Goal: Task Accomplishment & Management: Use online tool/utility

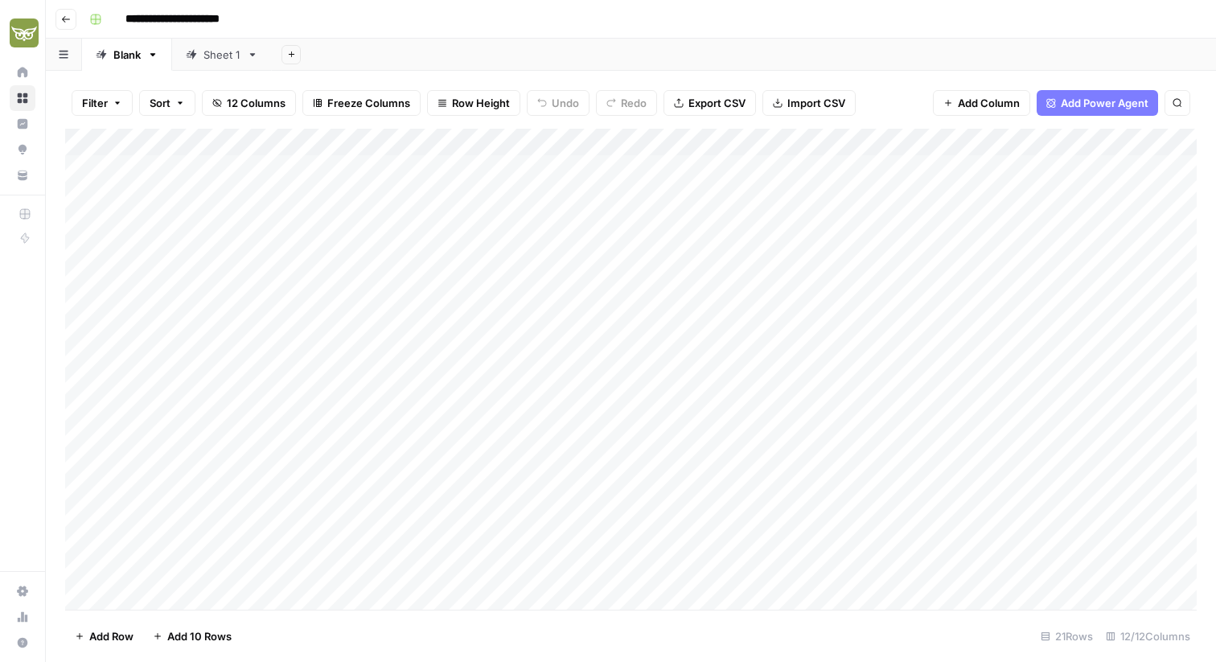
click at [138, 137] on div "Add Column" at bounding box center [631, 369] width 1132 height 481
click at [162, 140] on div at bounding box center [174, 145] width 107 height 32
click at [93, 142] on div "Add Column" at bounding box center [631, 369] width 1132 height 481
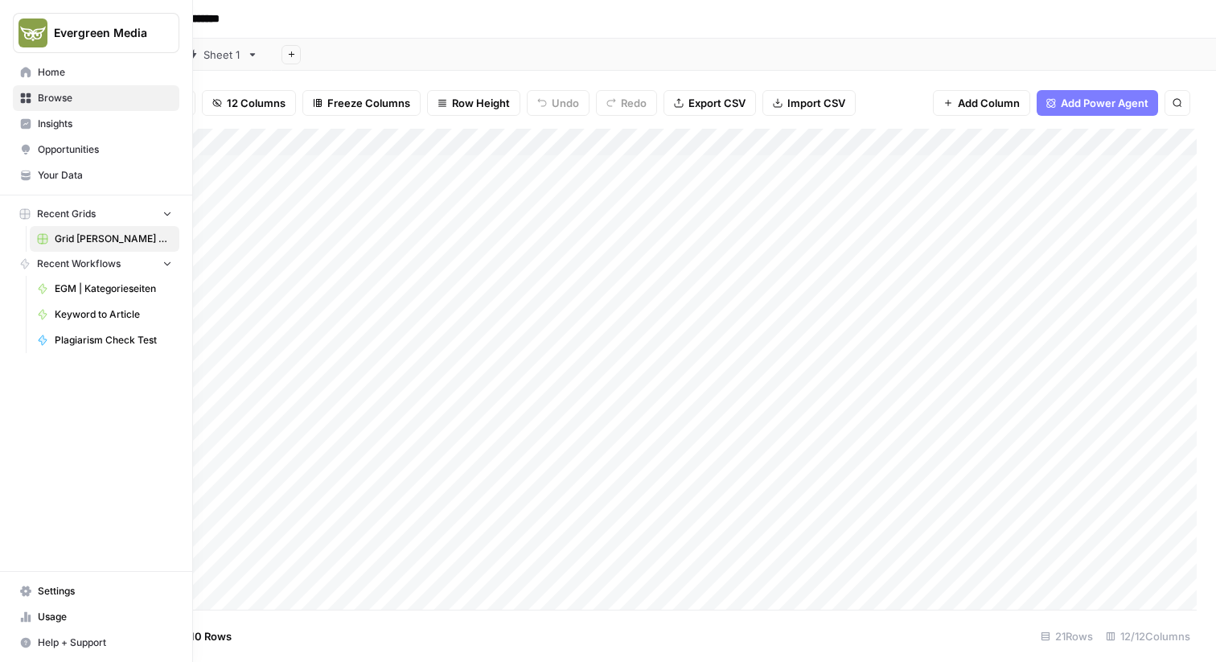
click at [77, 95] on span "Browse" at bounding box center [105, 98] width 134 height 14
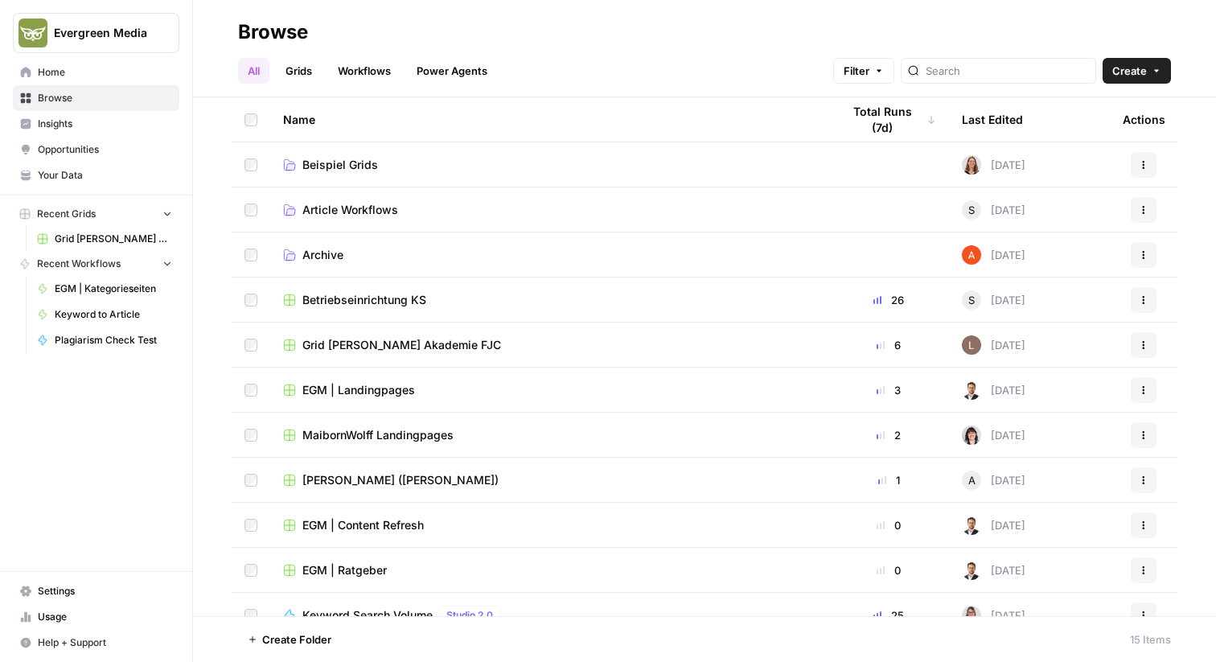
click at [312, 68] on link "Grids" at bounding box center [299, 71] width 46 height 26
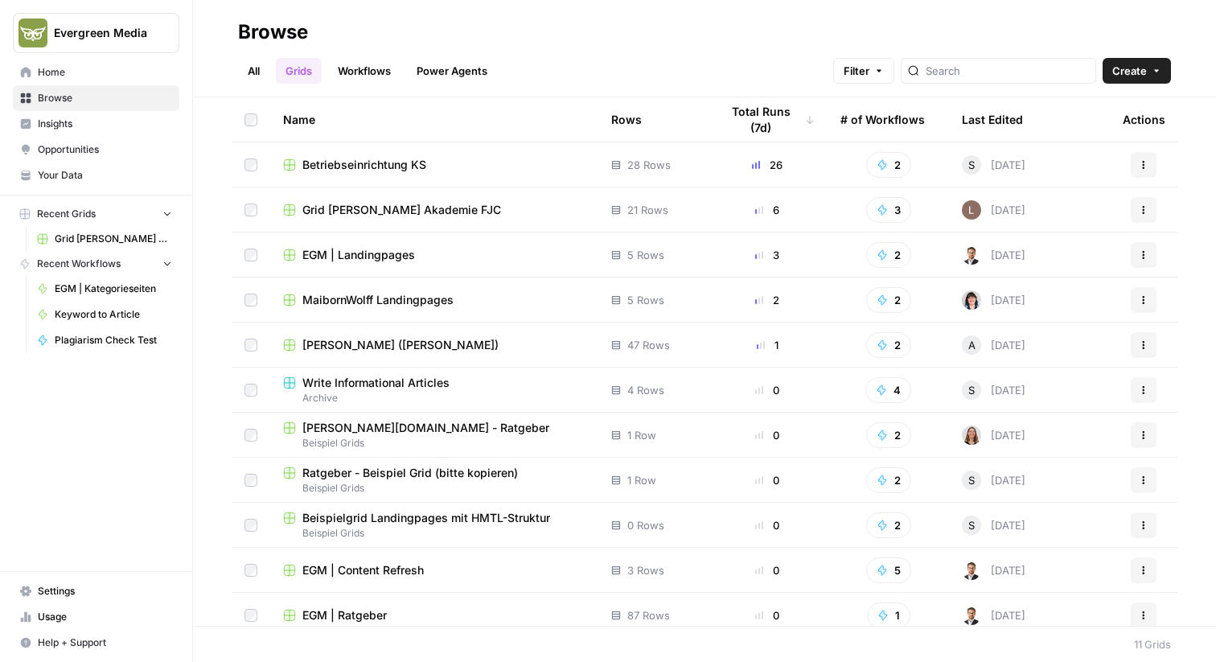
click at [257, 67] on link "All" at bounding box center [253, 71] width 31 height 26
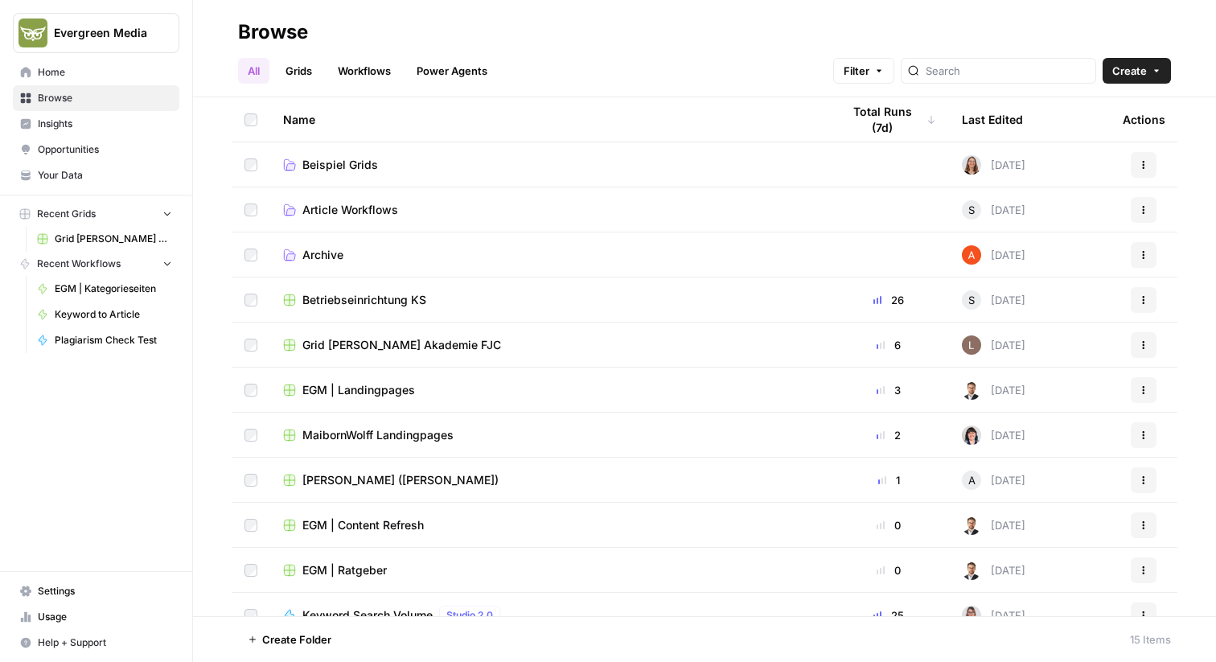
click at [356, 158] on span "Beispiel Grids" at bounding box center [340, 165] width 76 height 16
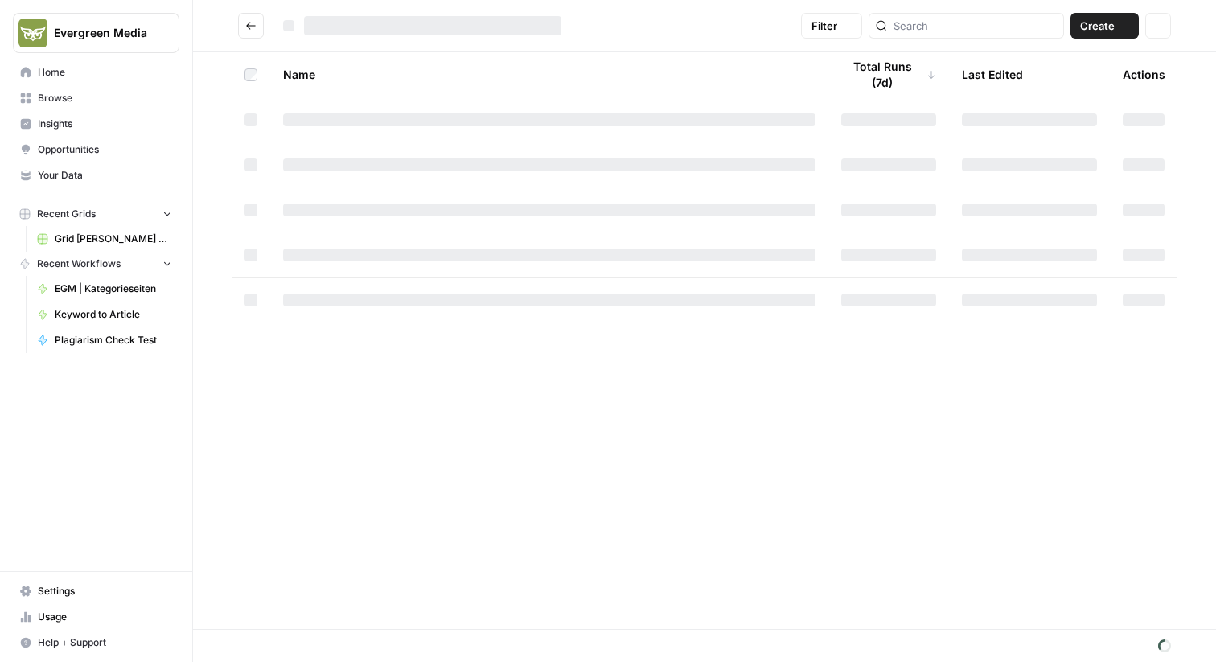
click at [356, 158] on div at bounding box center [549, 164] width 533 height 13
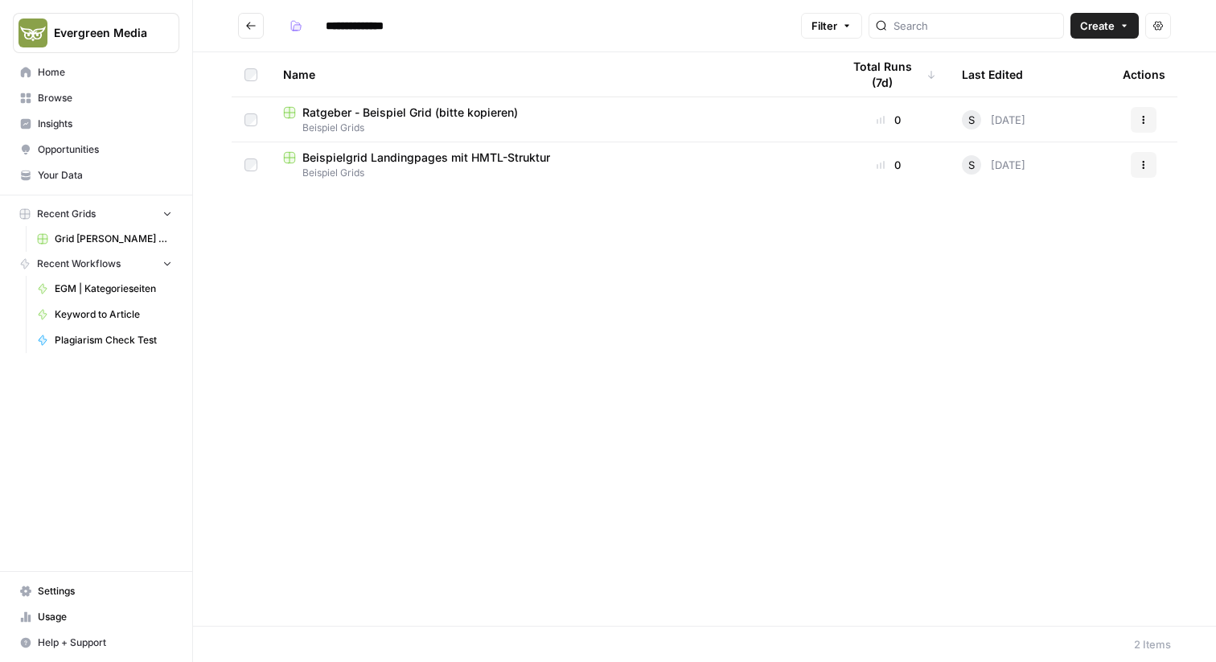
click at [257, 23] on button "Go back" at bounding box center [251, 26] width 26 height 26
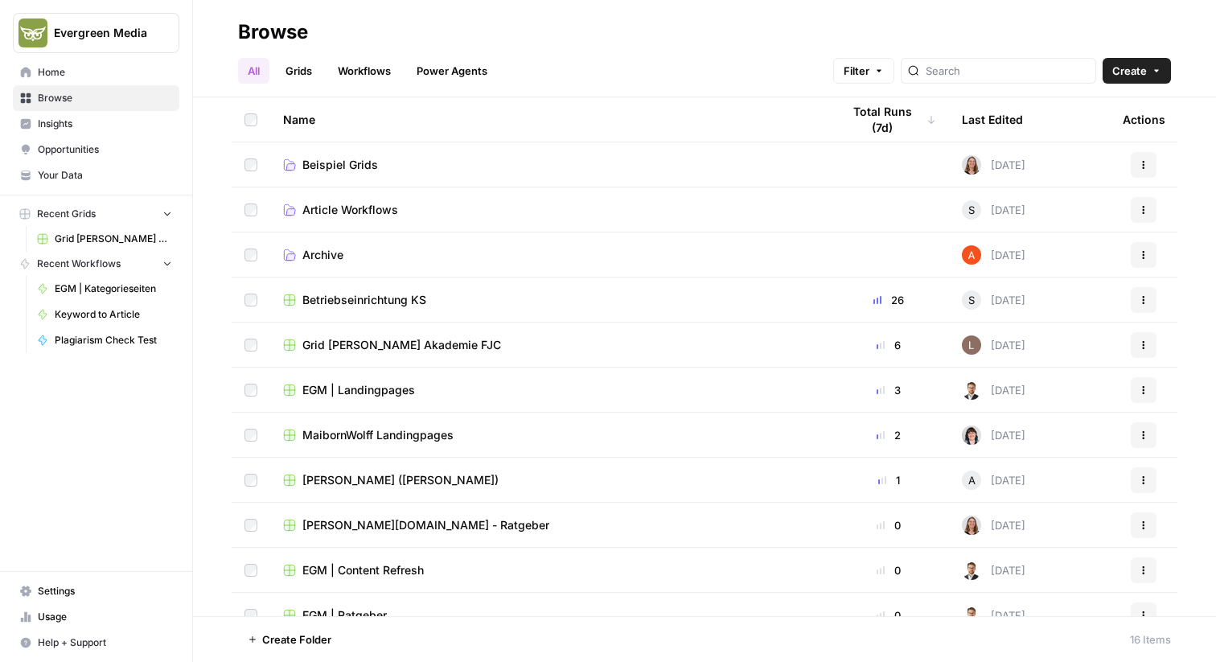
click at [288, 68] on link "Grids" at bounding box center [299, 71] width 46 height 26
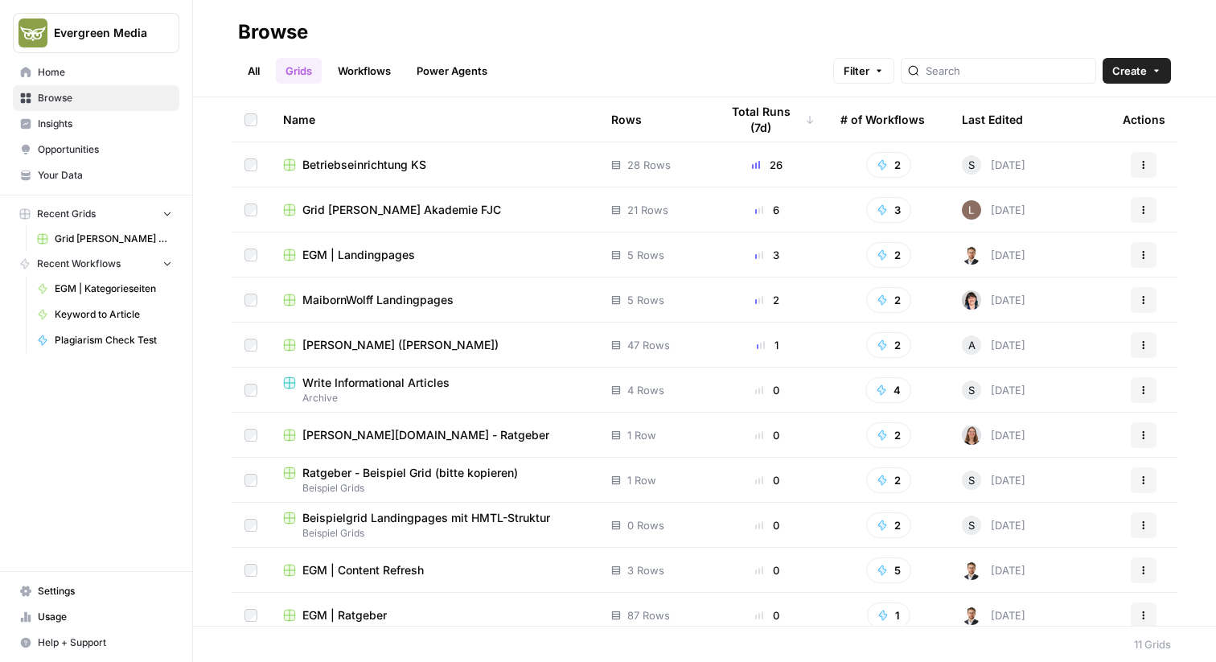
click at [106, 243] on span "Grid [PERSON_NAME] Akademie FJC" at bounding box center [113, 239] width 117 height 14
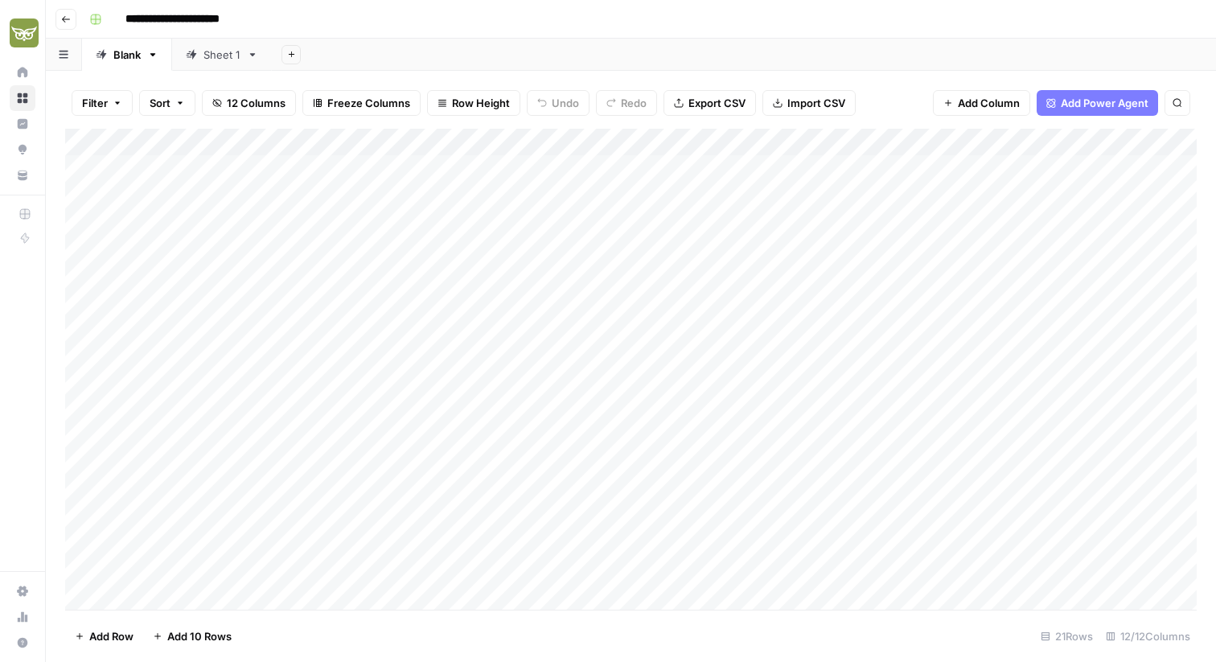
click at [483, 140] on div "Add Column" at bounding box center [631, 369] width 1132 height 481
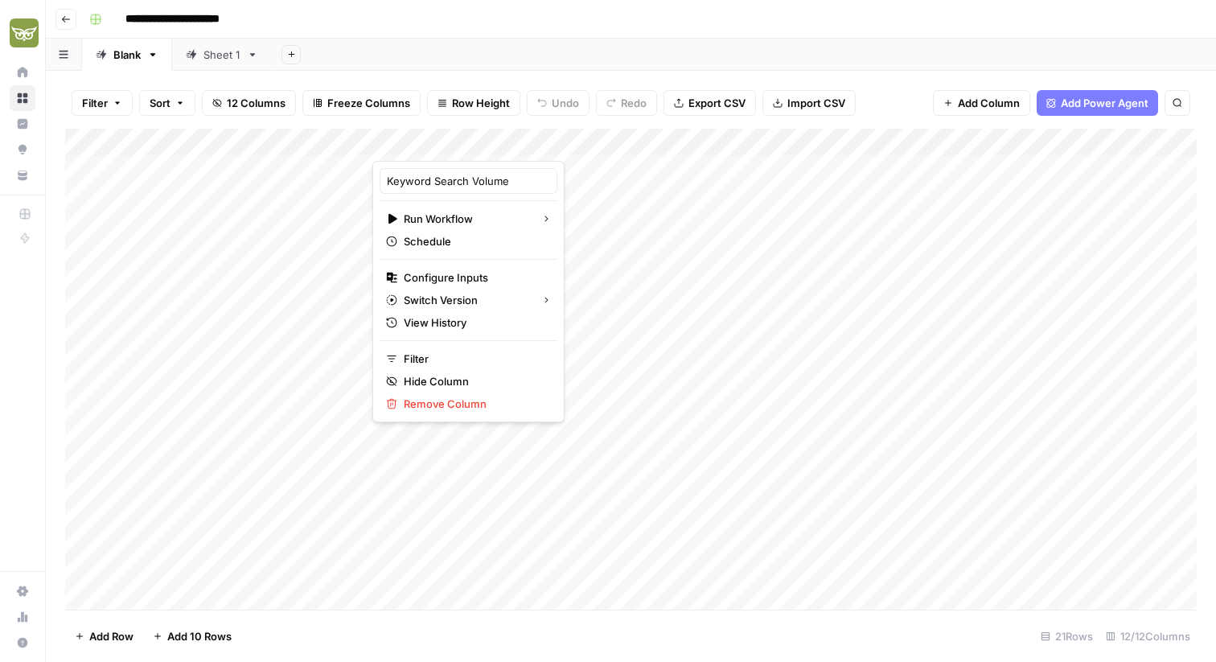
click at [483, 140] on div at bounding box center [445, 145] width 146 height 32
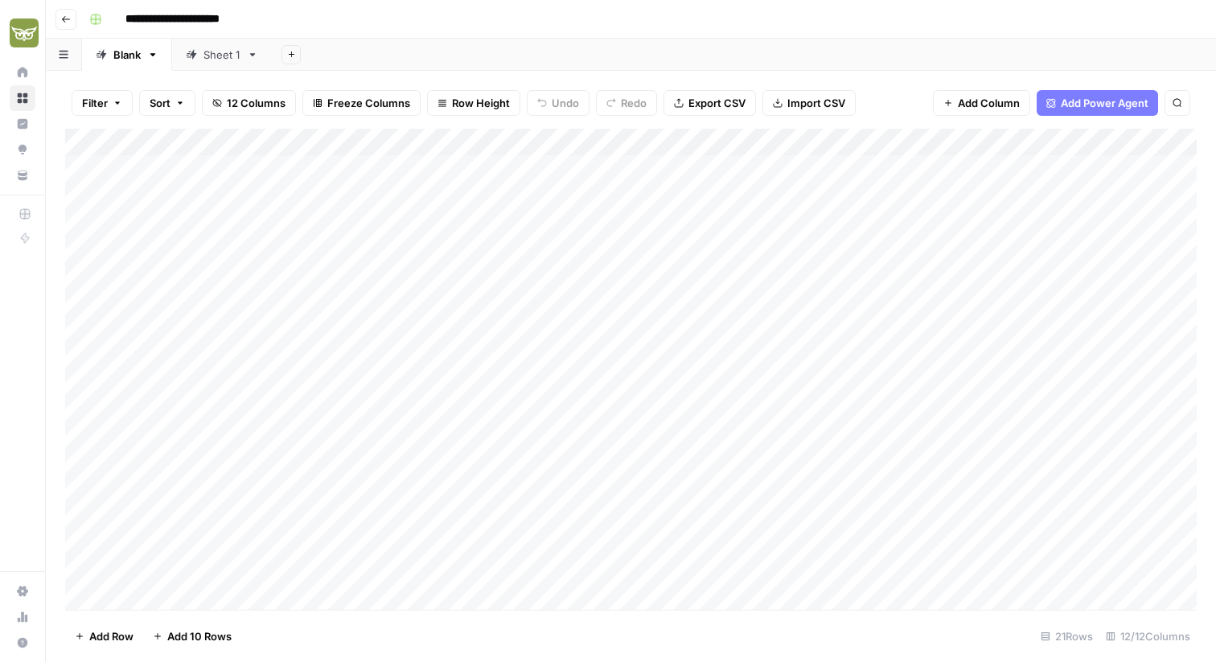
click at [610, 191] on div "Add Column" at bounding box center [631, 369] width 1132 height 481
click at [482, 140] on div "Add Column" at bounding box center [631, 369] width 1132 height 481
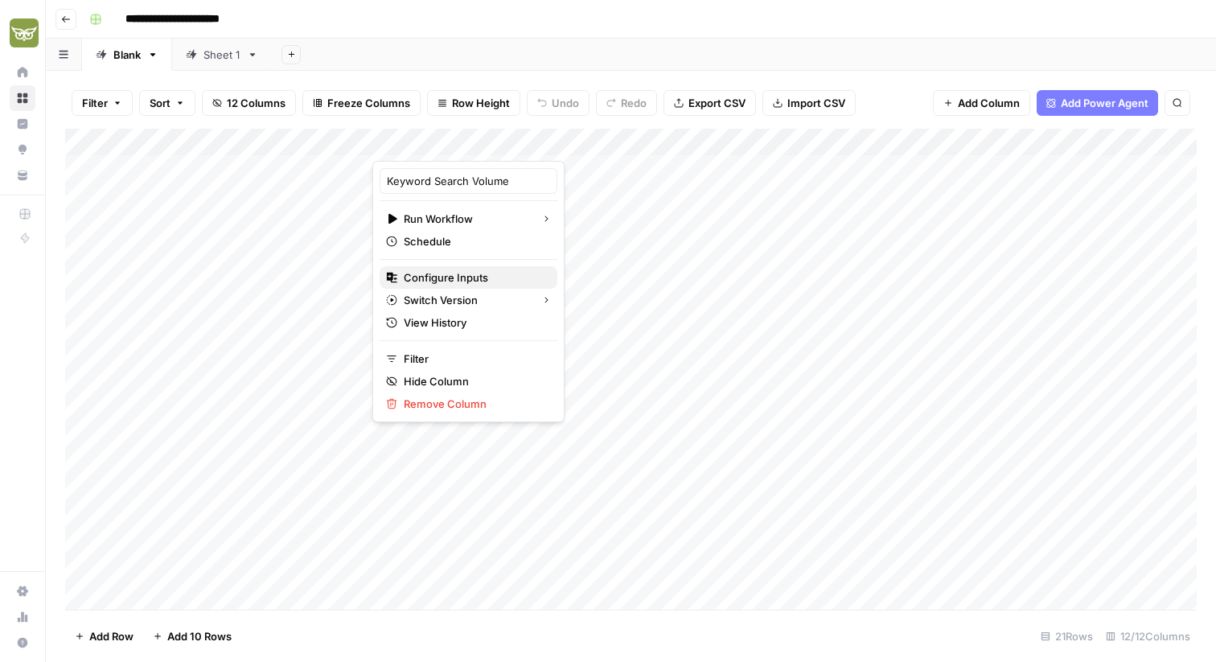
click at [443, 278] on span "Configure Inputs" at bounding box center [474, 277] width 141 height 16
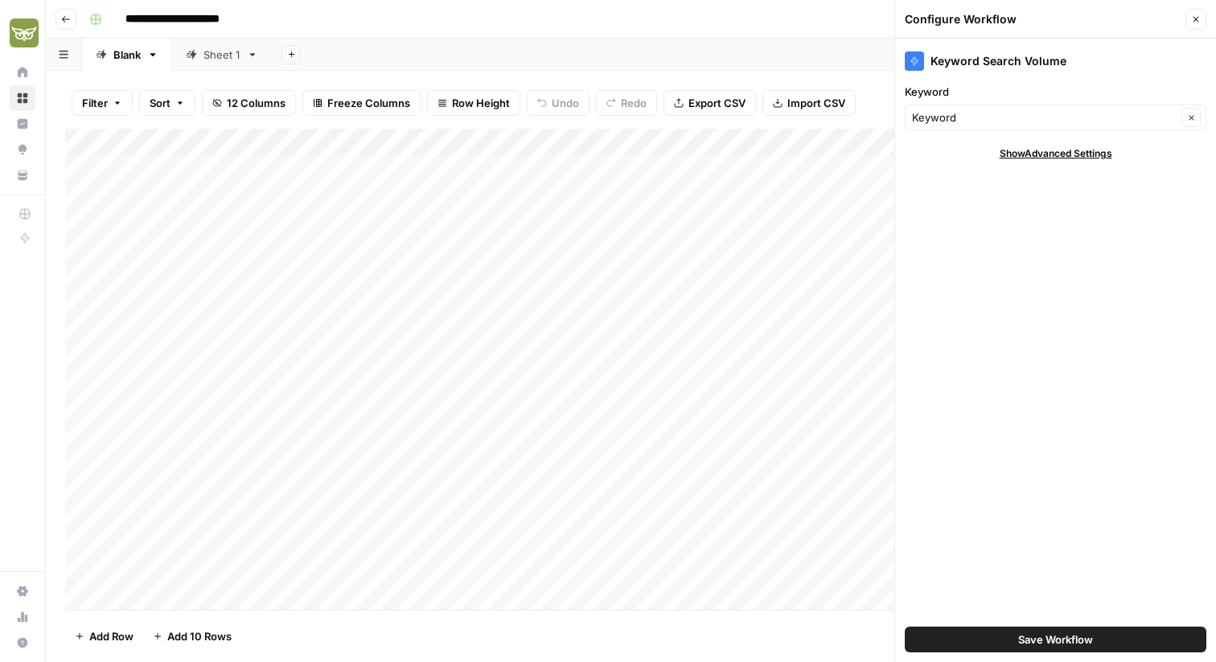
click at [1073, 154] on span "Show Advanced Settings" at bounding box center [1056, 153] width 113 height 14
click at [1201, 27] on button "Close" at bounding box center [1196, 19] width 21 height 21
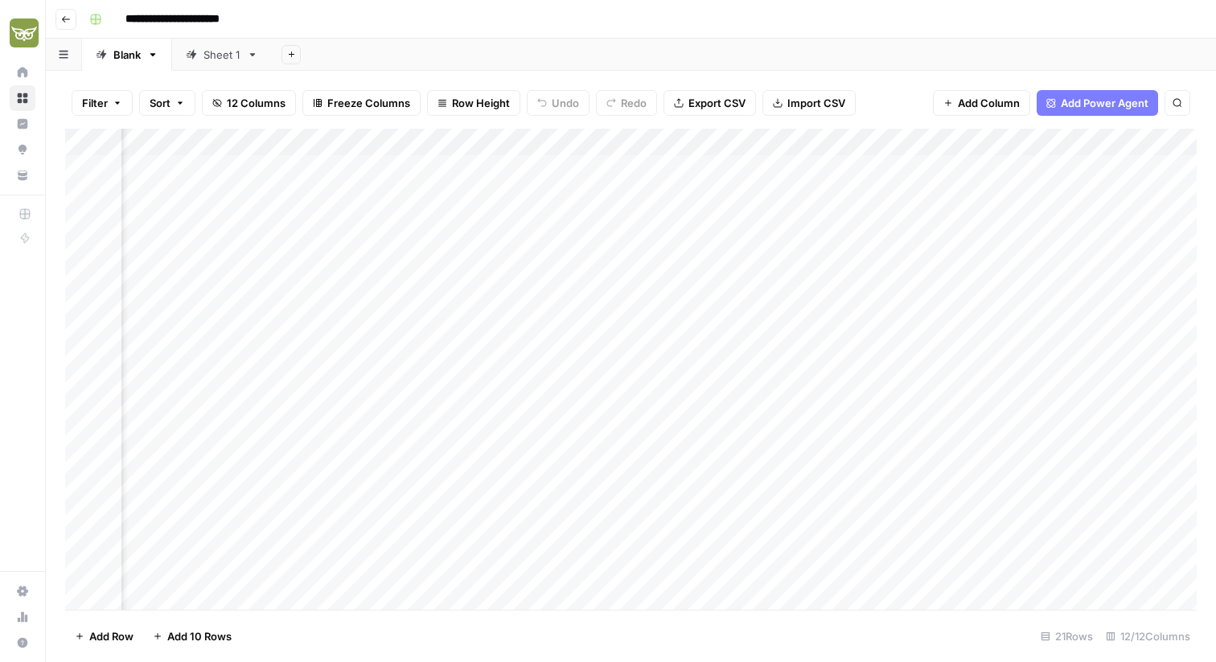
scroll to position [0, 707]
click at [932, 142] on div "Add Column" at bounding box center [631, 369] width 1132 height 481
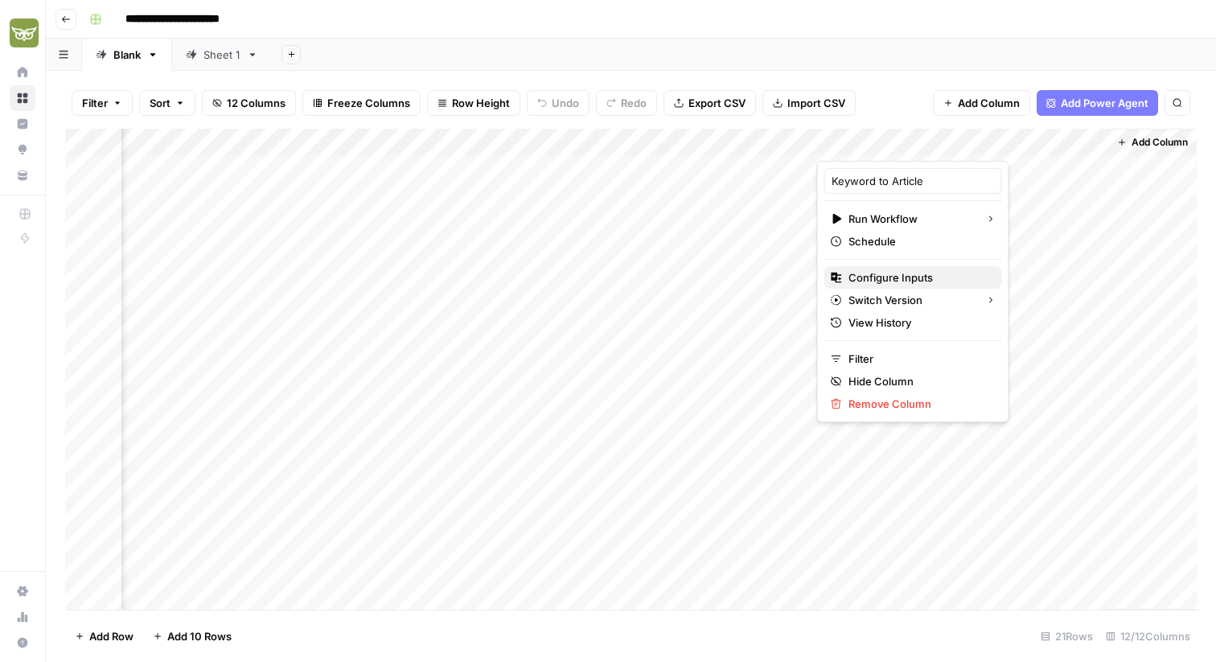
click at [877, 276] on span "Configure Inputs" at bounding box center [919, 277] width 141 height 16
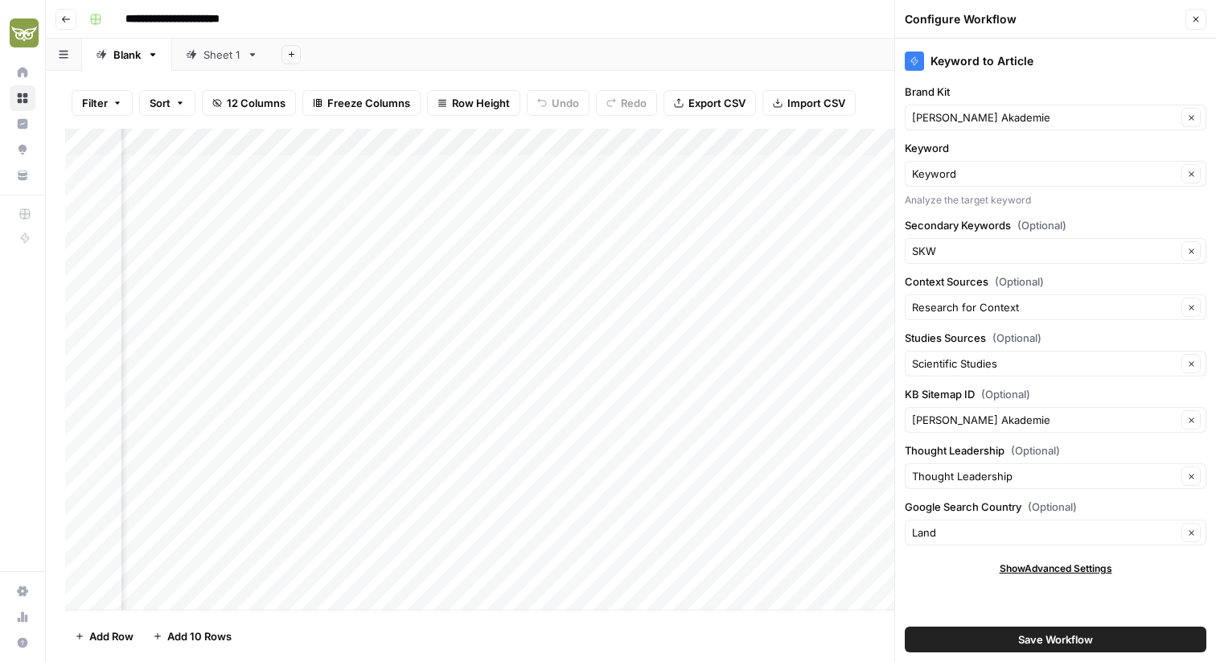
click at [1049, 567] on span "Show Advanced Settings" at bounding box center [1056, 568] width 113 height 14
click at [1048, 537] on input "Land" at bounding box center [1044, 532] width 265 height 16
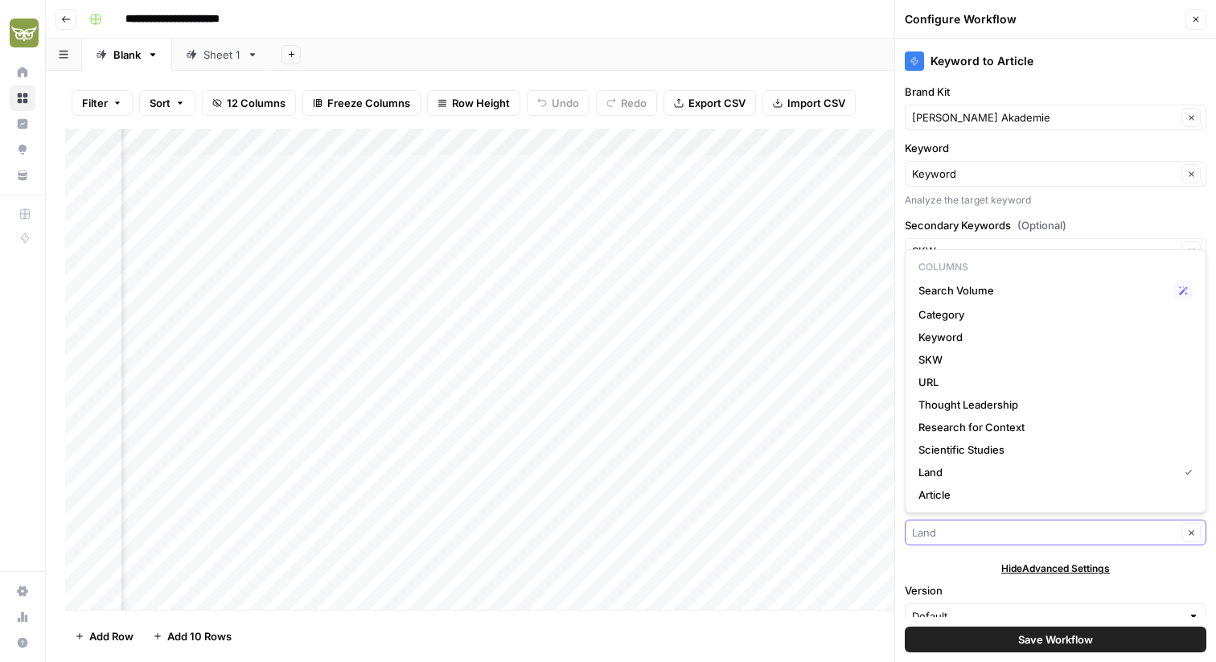
click at [1048, 537] on input "Google Search Country (Optional)" at bounding box center [1044, 532] width 265 height 16
click at [1133, 569] on div "Hide Advanced Settings" at bounding box center [1056, 568] width 302 height 14
type input "Land"
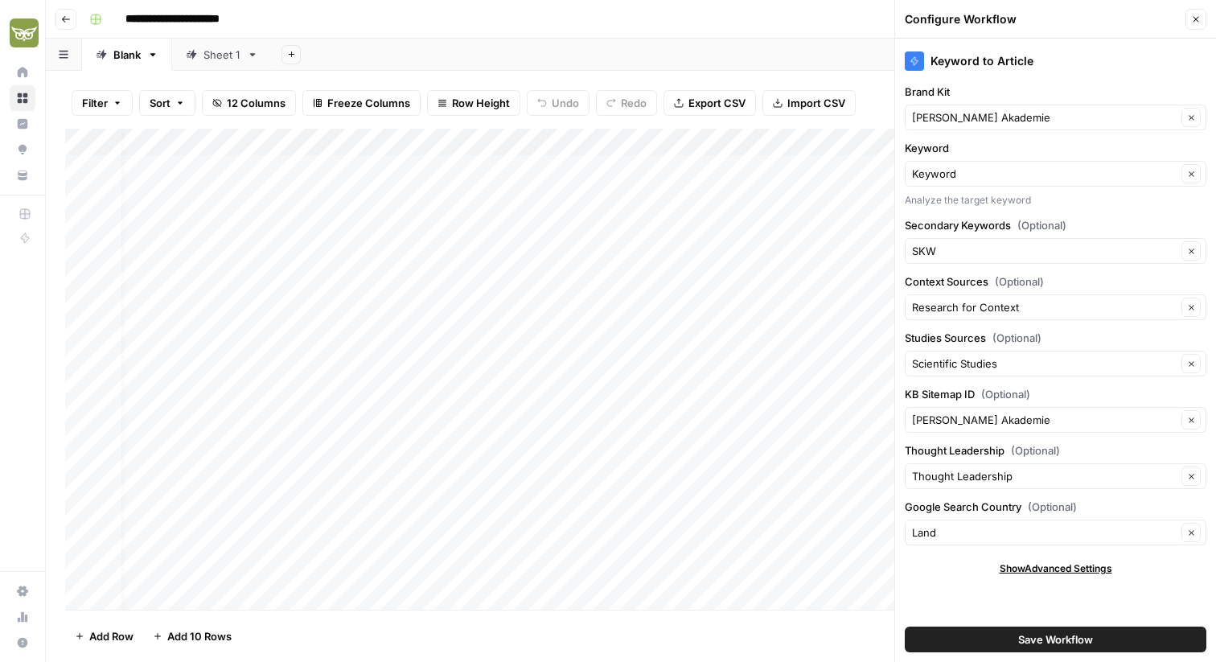
scroll to position [0, 0]
click at [425, 169] on div "Add Column" at bounding box center [631, 369] width 1132 height 481
click at [481, 166] on div "Add Column" at bounding box center [631, 369] width 1132 height 481
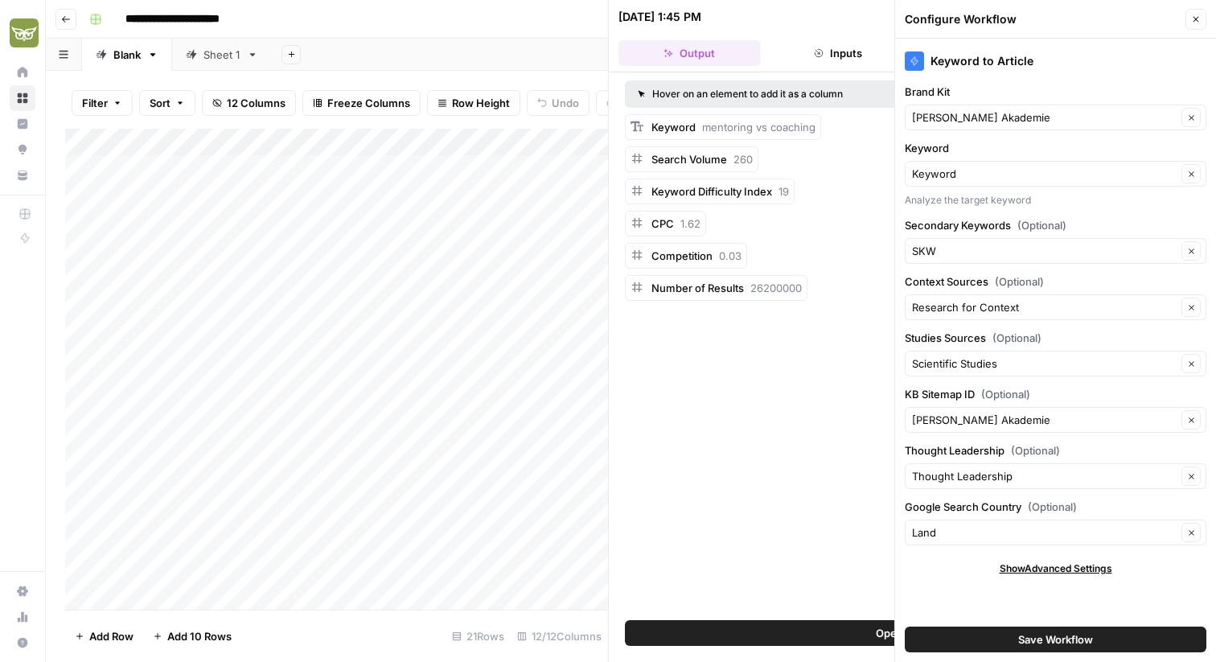
click at [1195, 27] on button "Close" at bounding box center [1196, 19] width 21 height 21
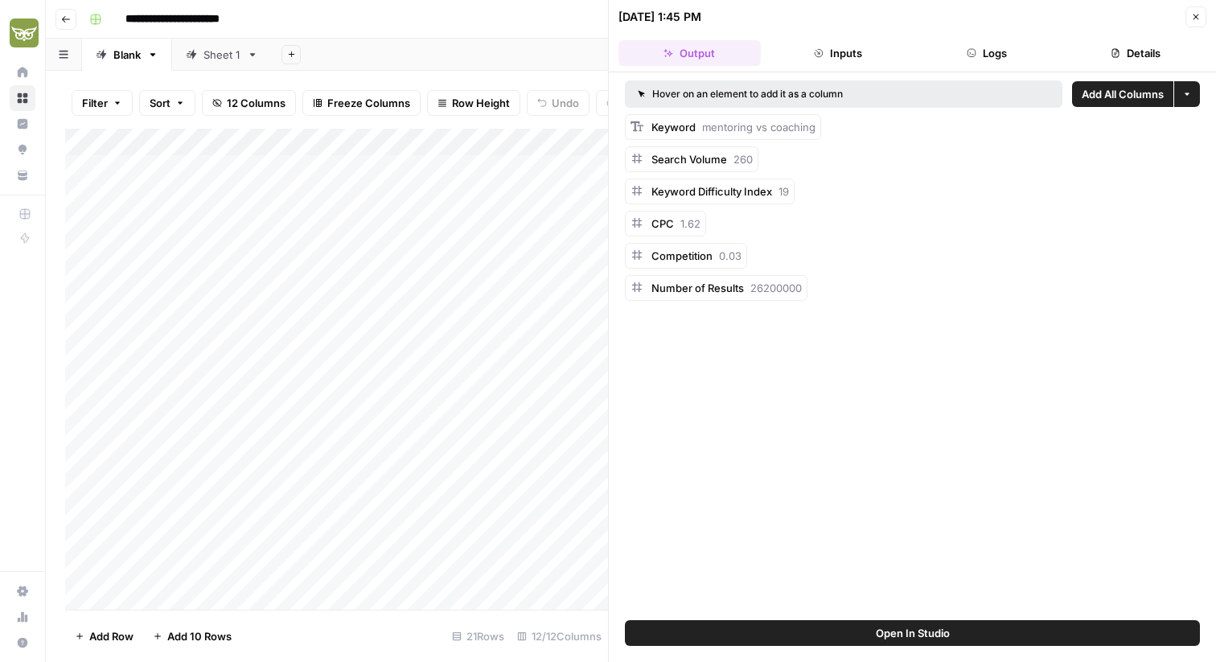
click at [1198, 10] on button "Close" at bounding box center [1196, 16] width 21 height 21
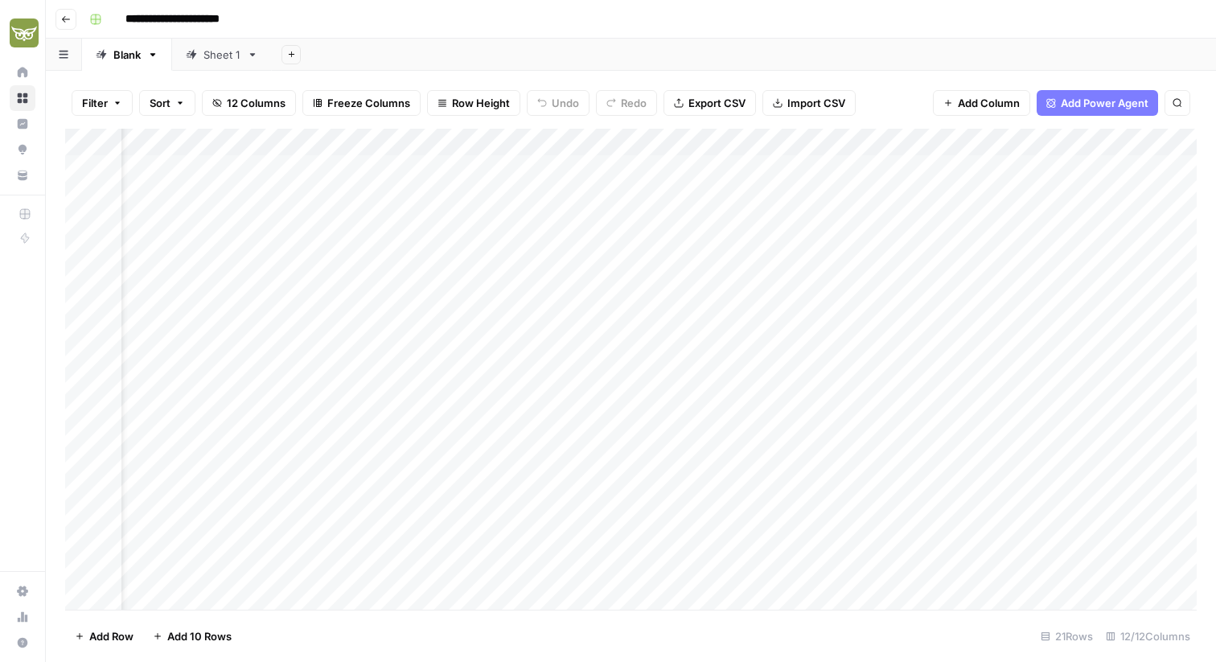
scroll to position [0, 63]
click at [661, 154] on div "Add Column" at bounding box center [631, 369] width 1132 height 481
click at [661, 154] on div at bounding box center [643, 145] width 146 height 32
click at [761, 203] on div "Add Column" at bounding box center [631, 369] width 1132 height 481
click at [665, 170] on div "Add Column" at bounding box center [631, 369] width 1132 height 481
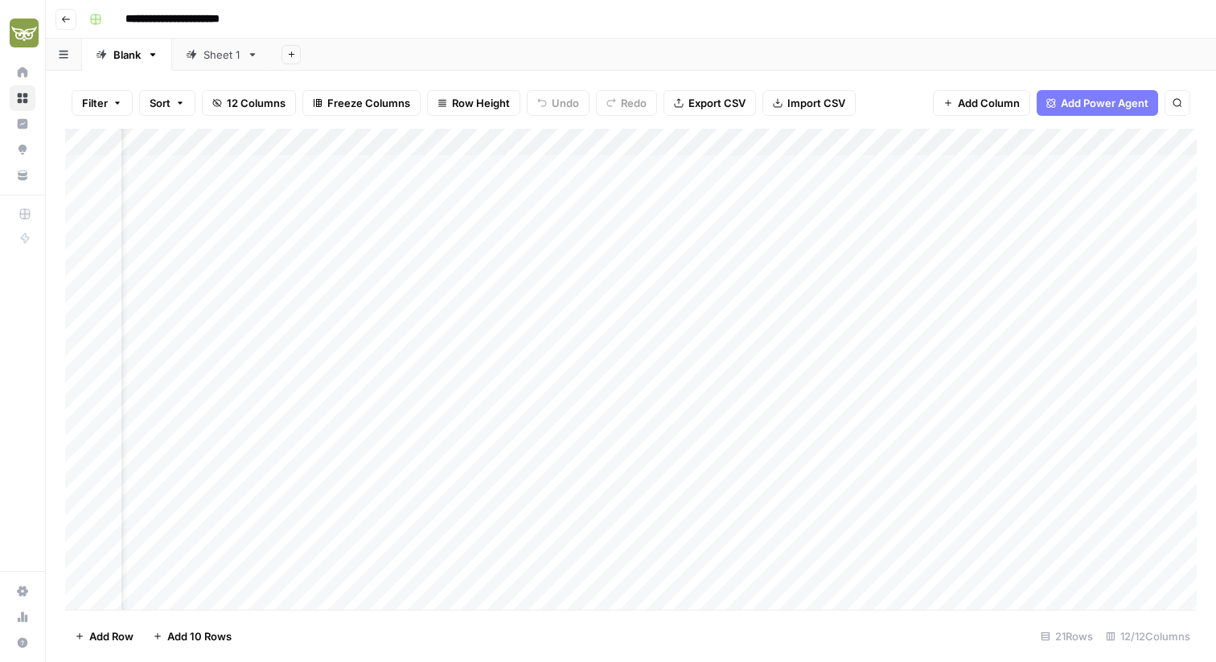
click at [665, 170] on div "Add Column" at bounding box center [631, 369] width 1132 height 481
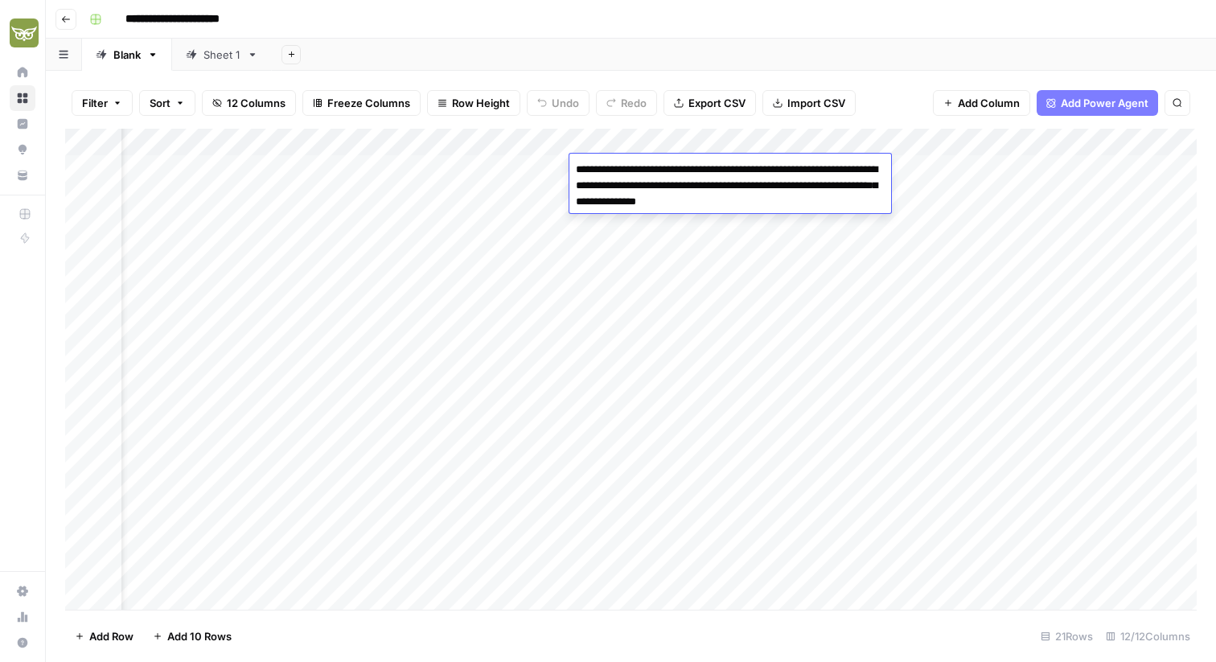
click at [663, 281] on div "Add Column" at bounding box center [631, 369] width 1132 height 481
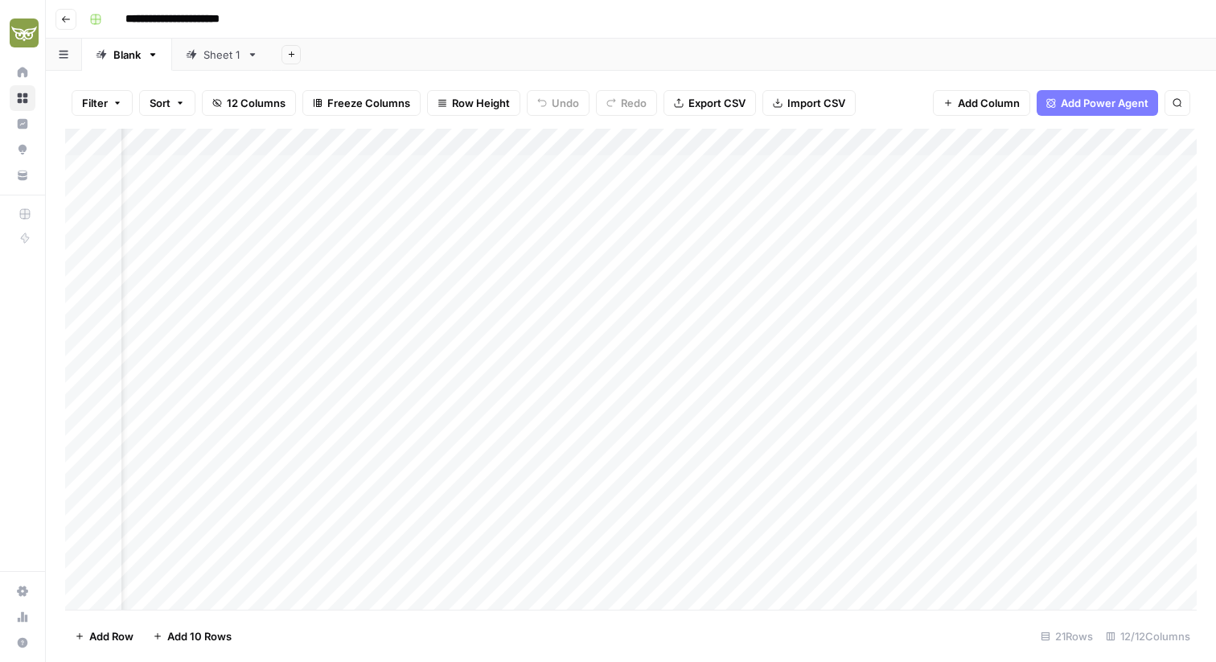
click at [611, 339] on div "Add Column" at bounding box center [631, 369] width 1132 height 481
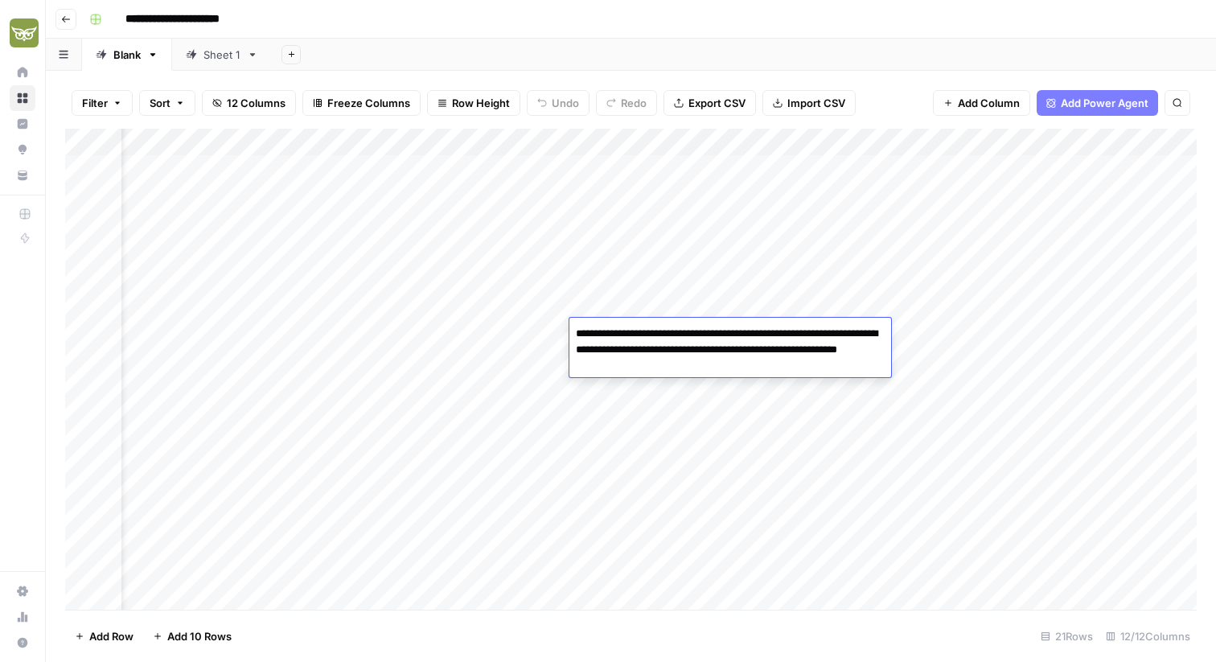
click at [628, 302] on div "Add Column" at bounding box center [631, 369] width 1132 height 481
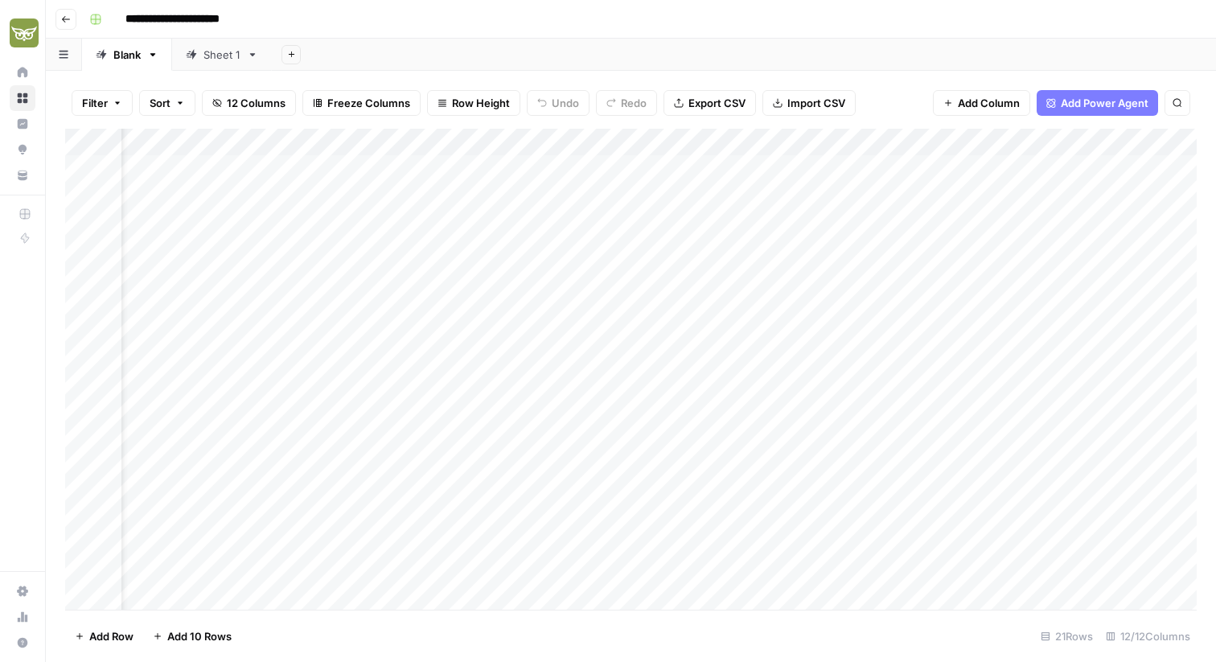
click at [615, 402] on div "Add Column" at bounding box center [631, 369] width 1132 height 481
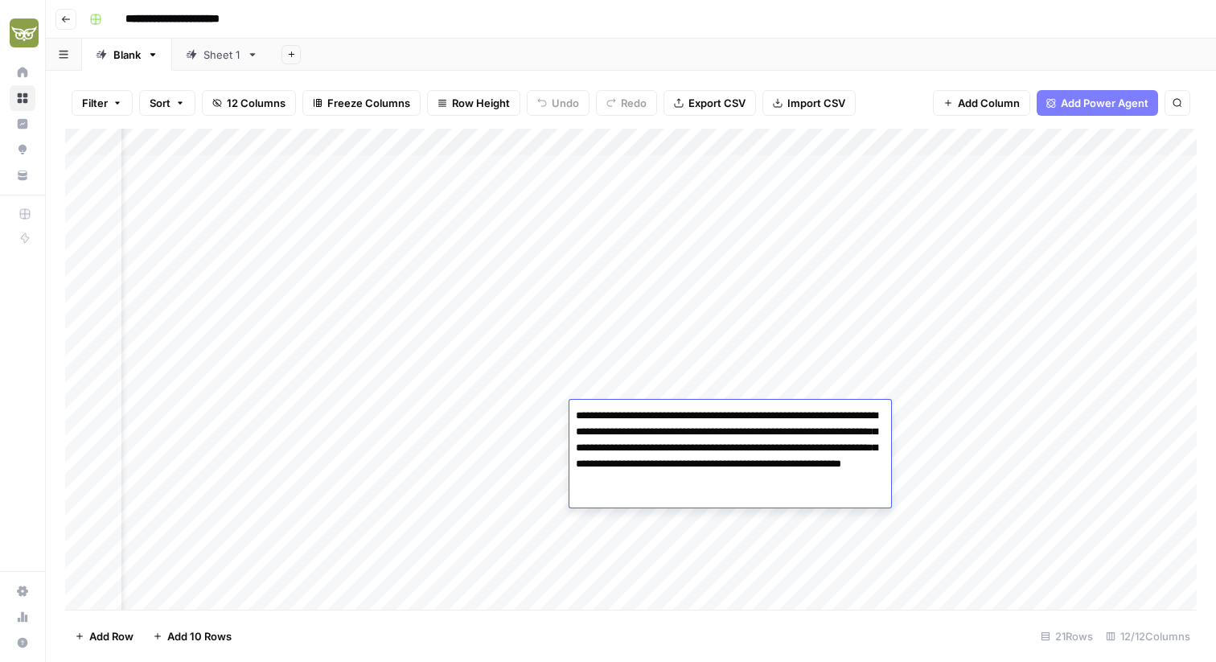
click at [631, 368] on div "Add Column" at bounding box center [631, 369] width 1132 height 481
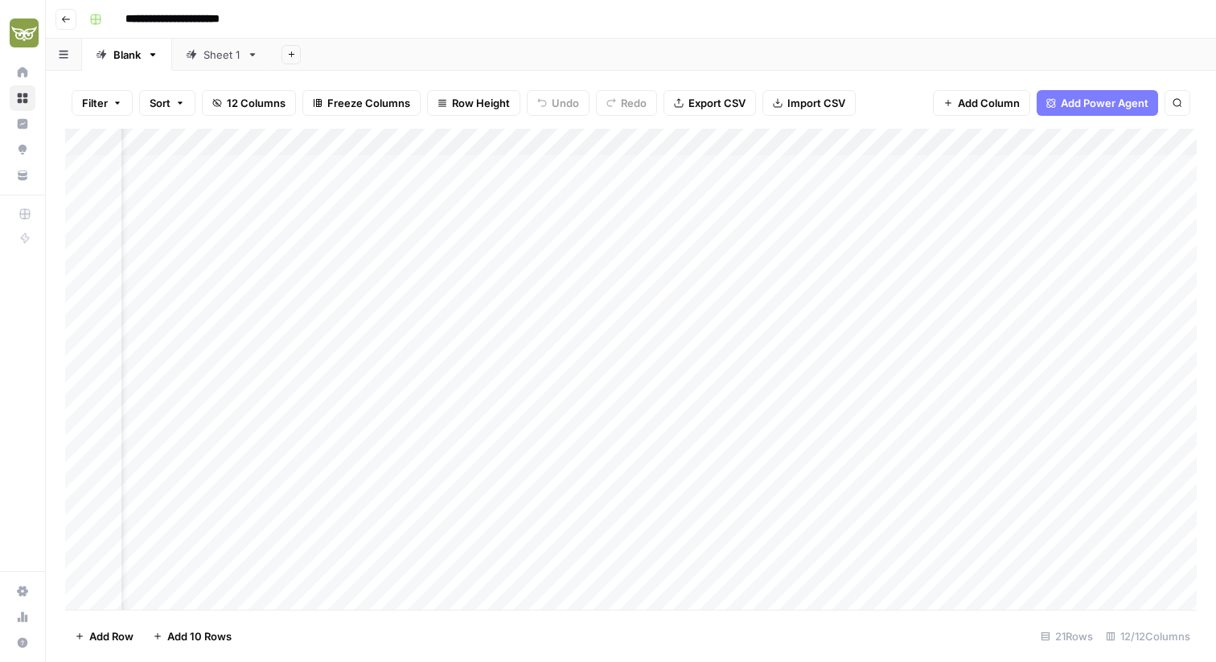
click at [631, 368] on div "Add Column" at bounding box center [631, 369] width 1132 height 481
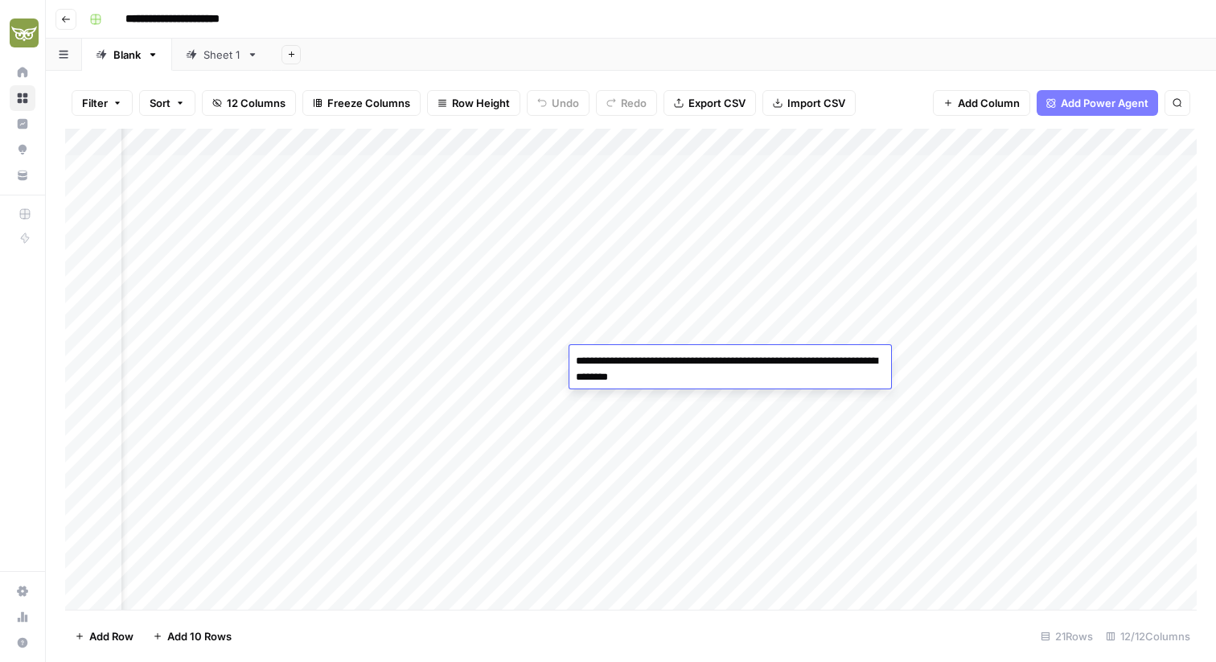
click at [626, 436] on div "Add Column" at bounding box center [631, 369] width 1132 height 481
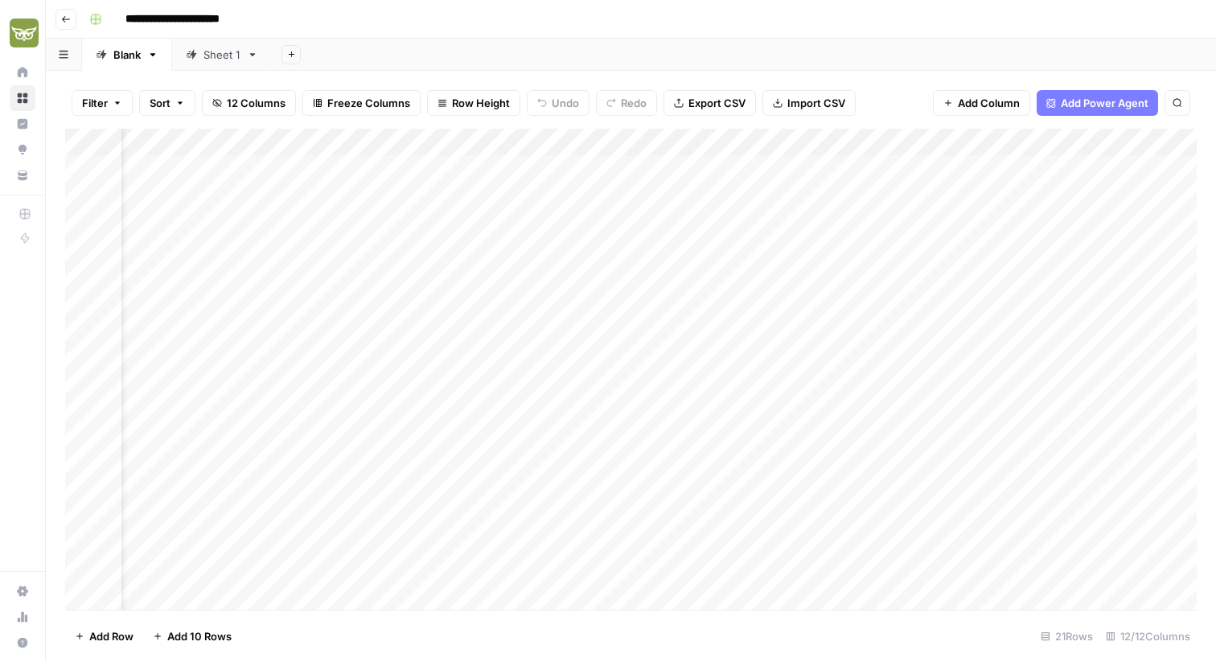
click at [626, 436] on div "Add Column" at bounding box center [631, 369] width 1132 height 481
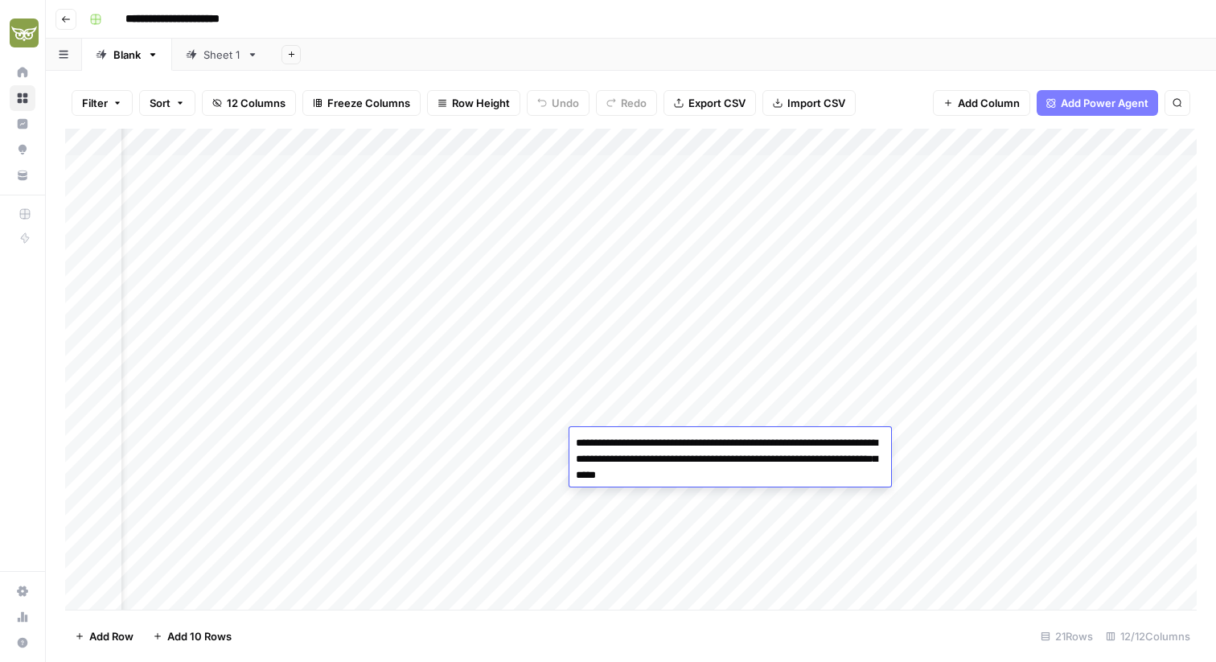
click at [622, 540] on div "Add Column" at bounding box center [631, 369] width 1132 height 481
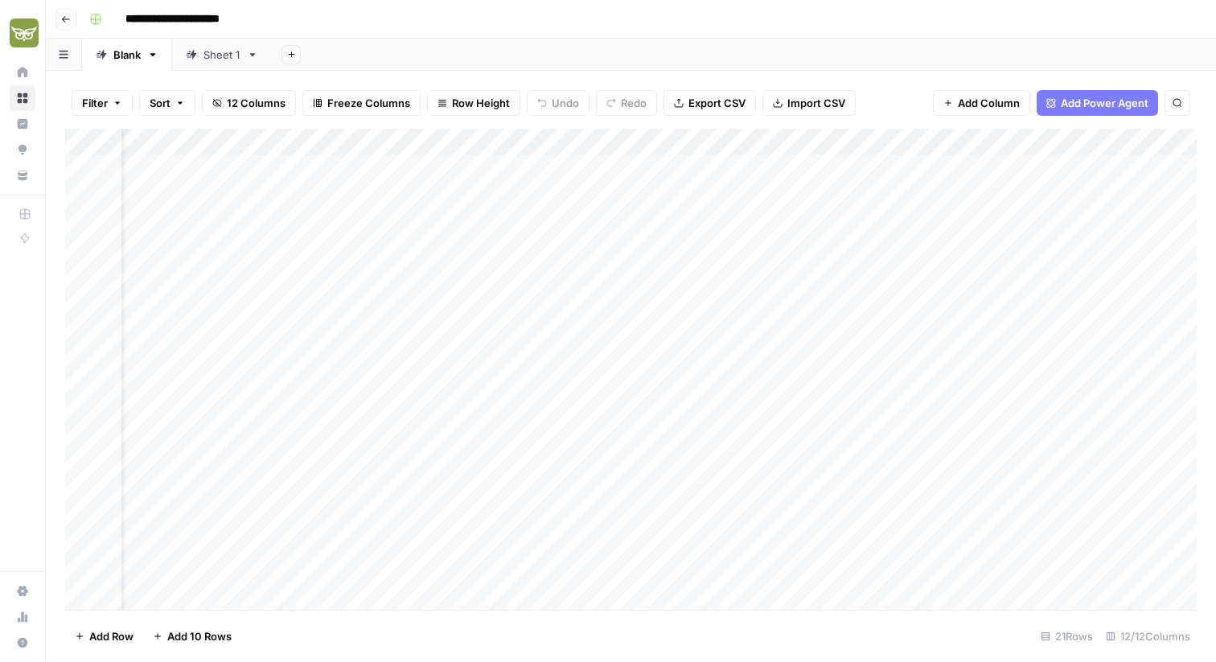
click at [622, 540] on div "Add Column" at bounding box center [631, 369] width 1132 height 481
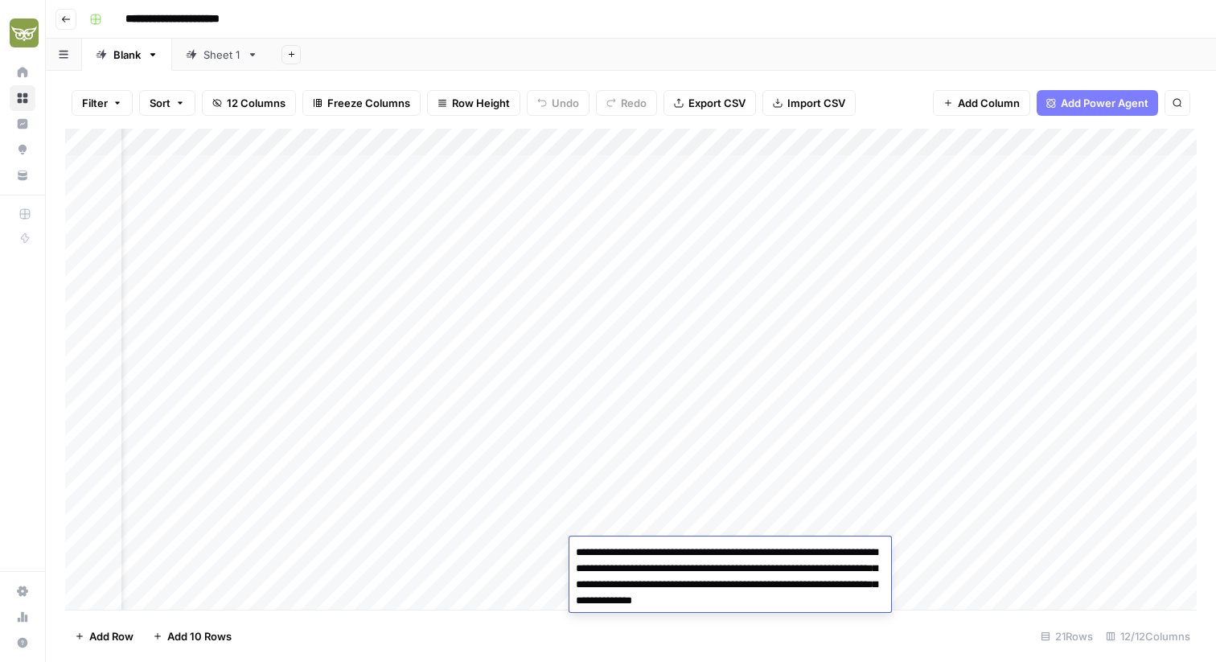
click at [626, 368] on div "Add Column" at bounding box center [631, 369] width 1132 height 481
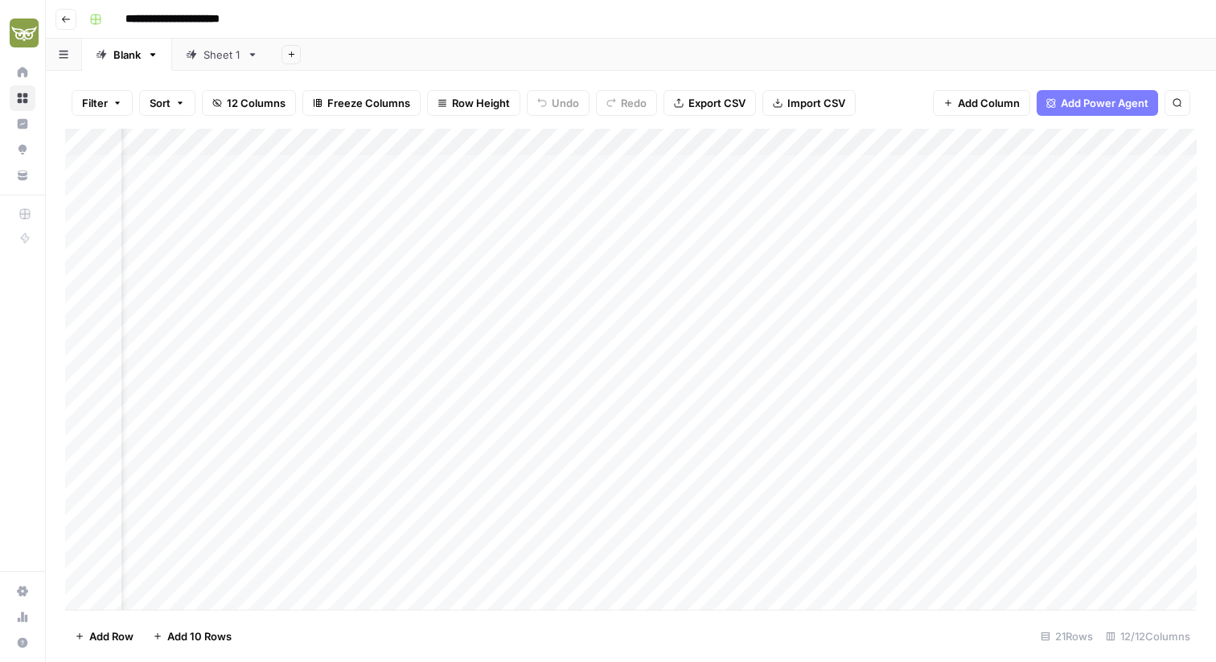
click at [626, 368] on div "Add Column" at bounding box center [631, 369] width 1132 height 481
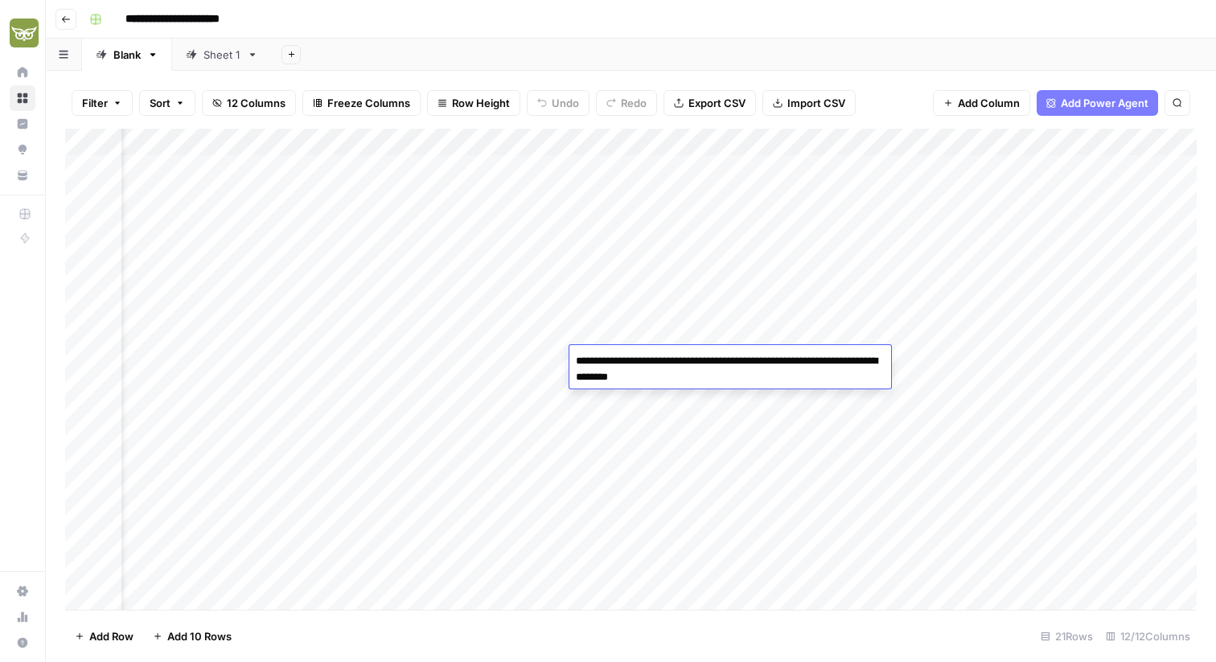
click at [652, 423] on div "Add Column" at bounding box center [631, 369] width 1132 height 481
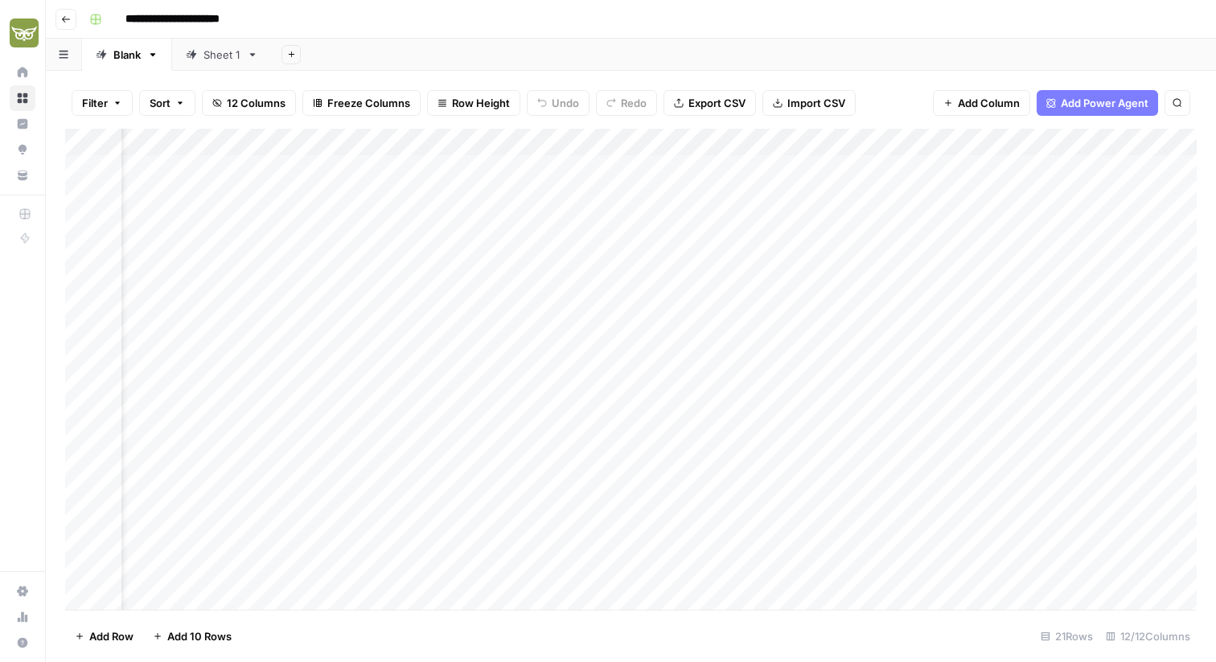
click at [652, 423] on div "Add Column" at bounding box center [631, 369] width 1132 height 481
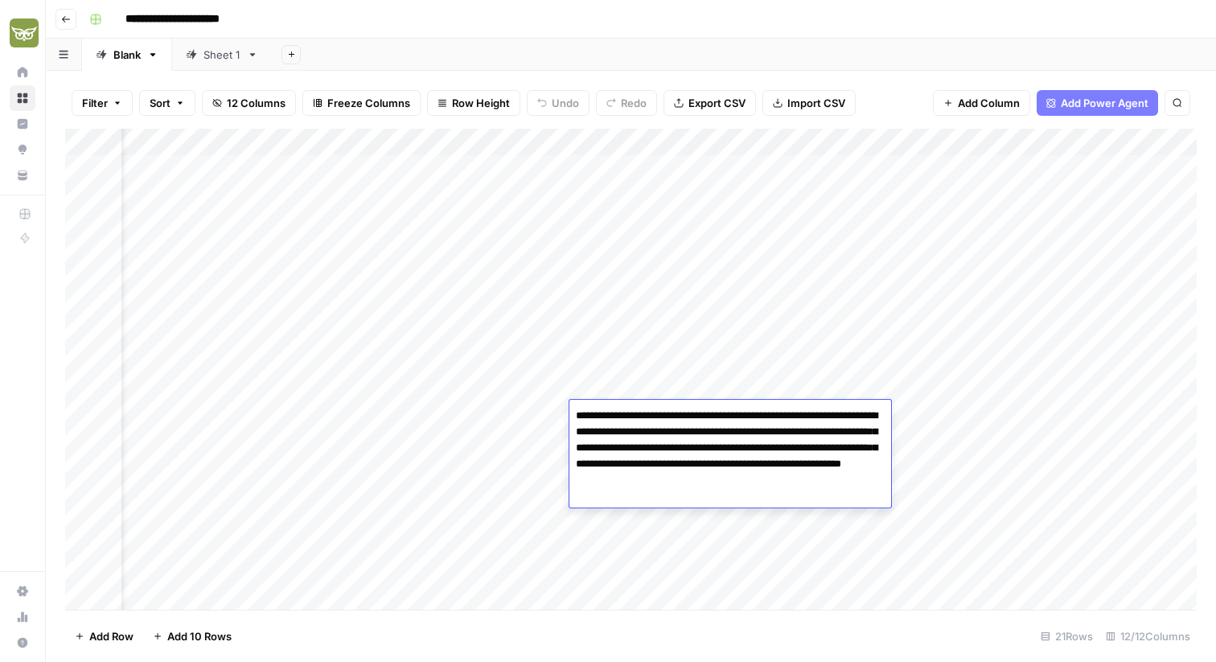
click at [685, 348] on div "Add Column" at bounding box center [631, 369] width 1132 height 481
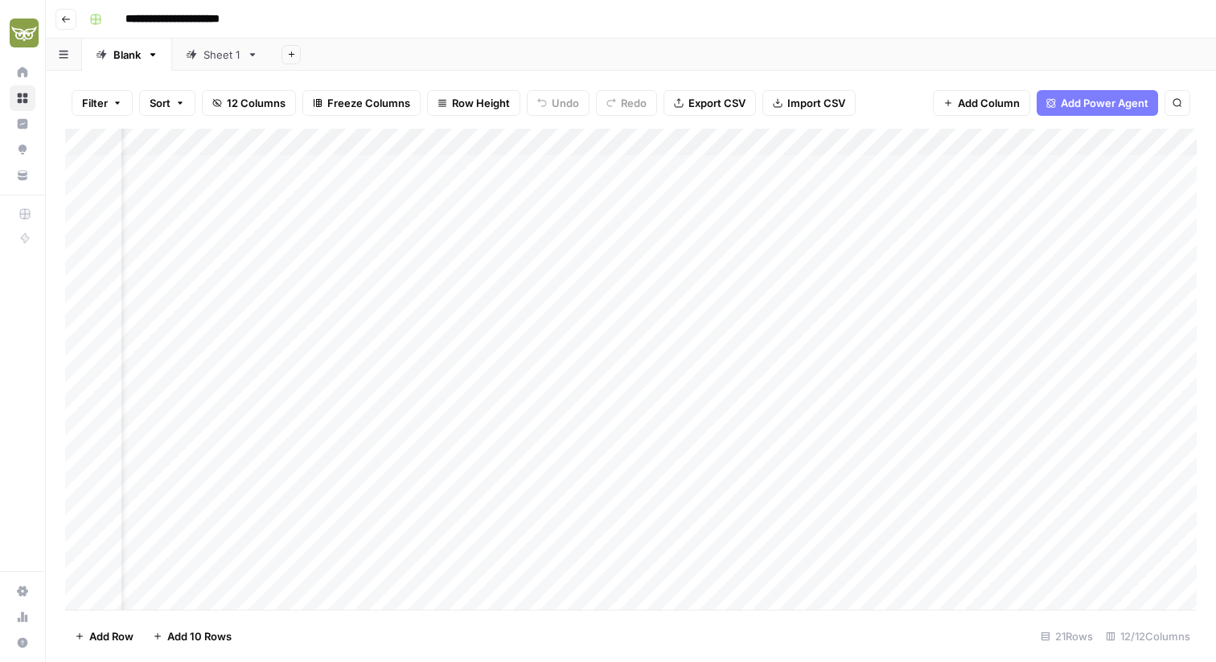
click at [629, 348] on div "Add Column" at bounding box center [631, 369] width 1132 height 481
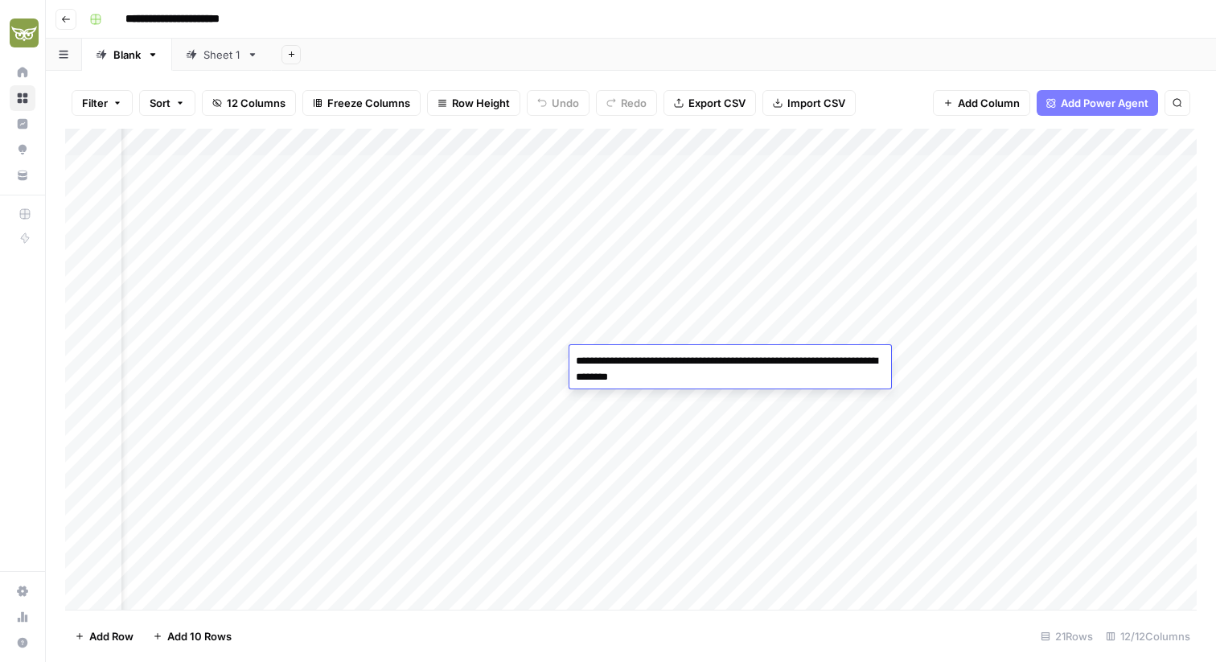
click at [640, 310] on div "Add Column" at bounding box center [631, 369] width 1132 height 481
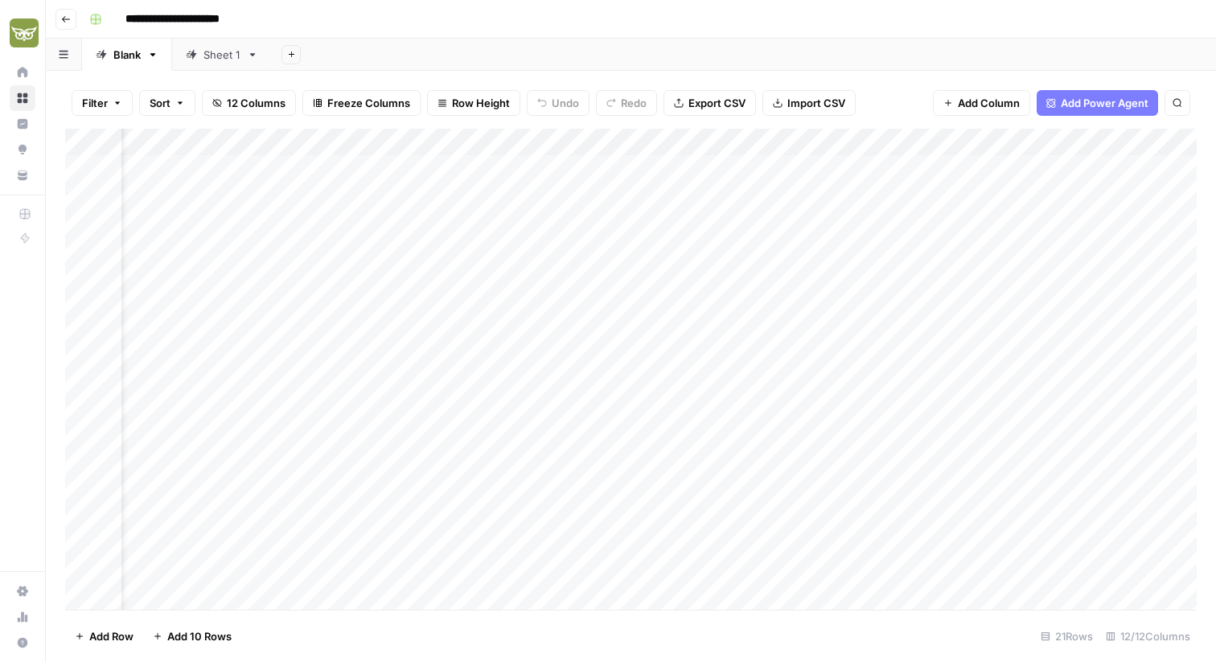
click at [640, 310] on div "Add Column" at bounding box center [631, 369] width 1132 height 481
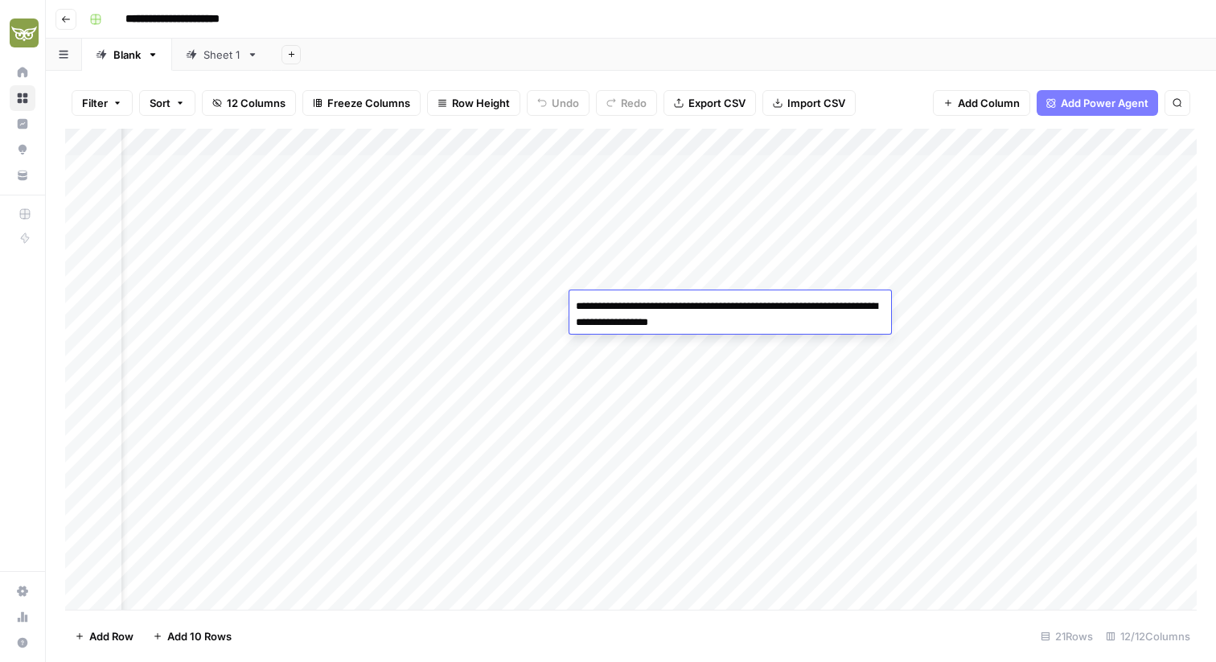
click at [640, 310] on textarea "**********" at bounding box center [731, 322] width 322 height 55
click at [627, 416] on div "Add Column" at bounding box center [631, 369] width 1132 height 481
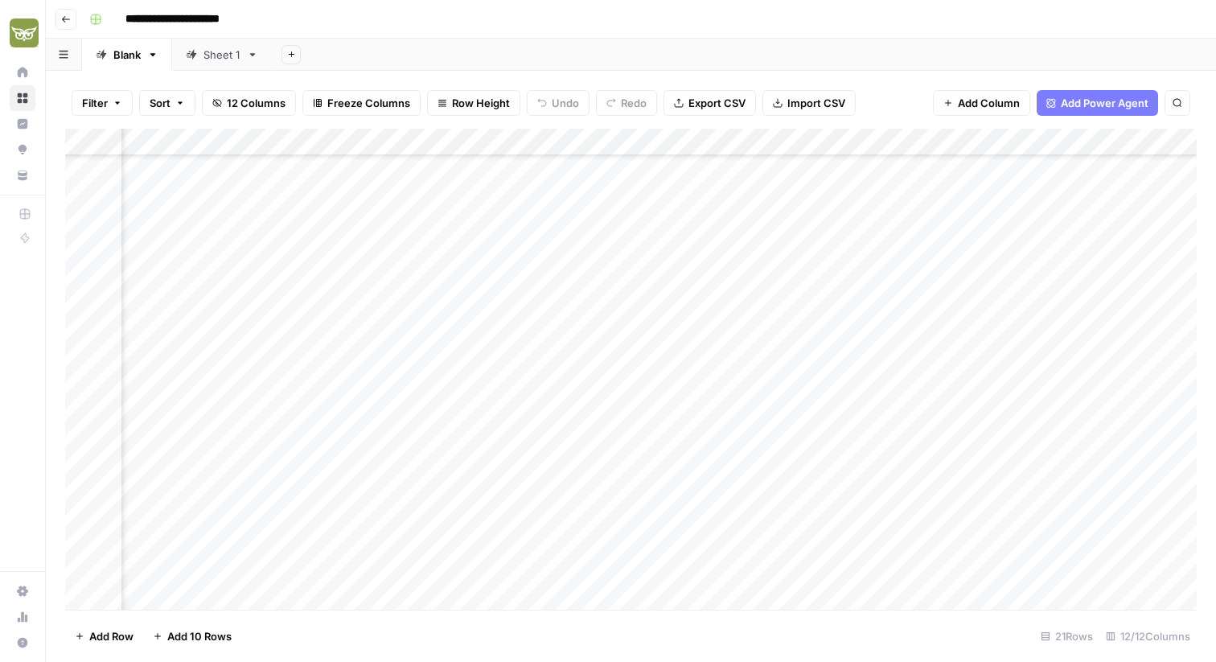
scroll to position [81, 626]
click at [1131, 416] on div "Add Column" at bounding box center [631, 369] width 1132 height 481
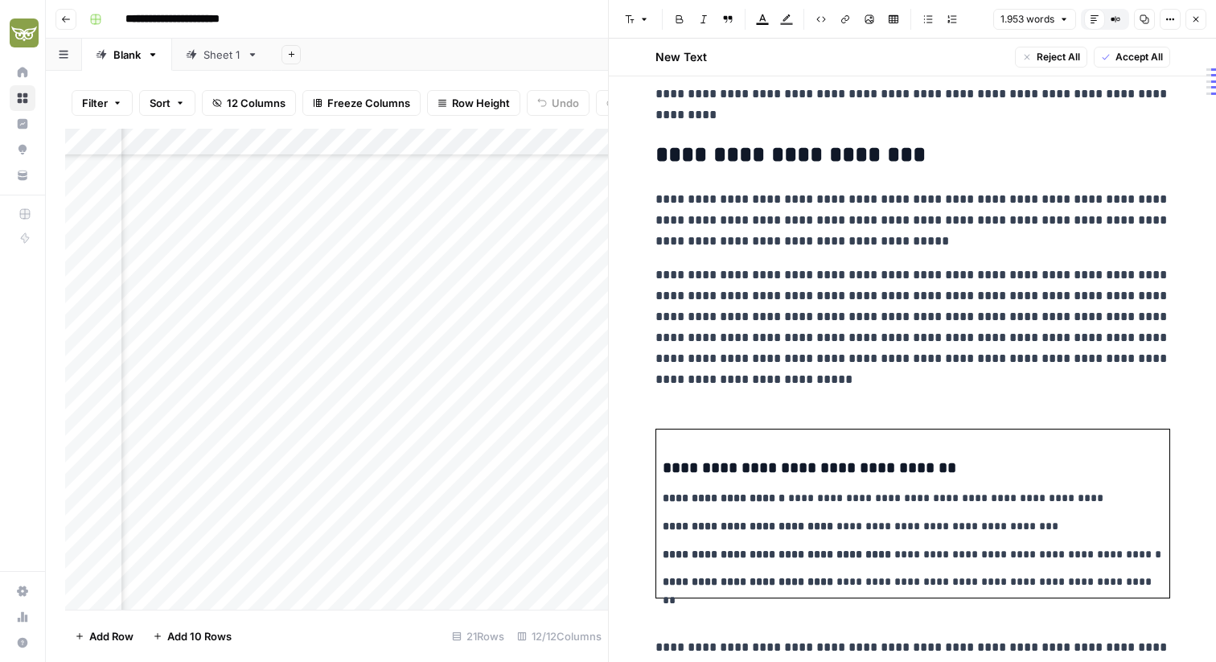
scroll to position [6596, 0]
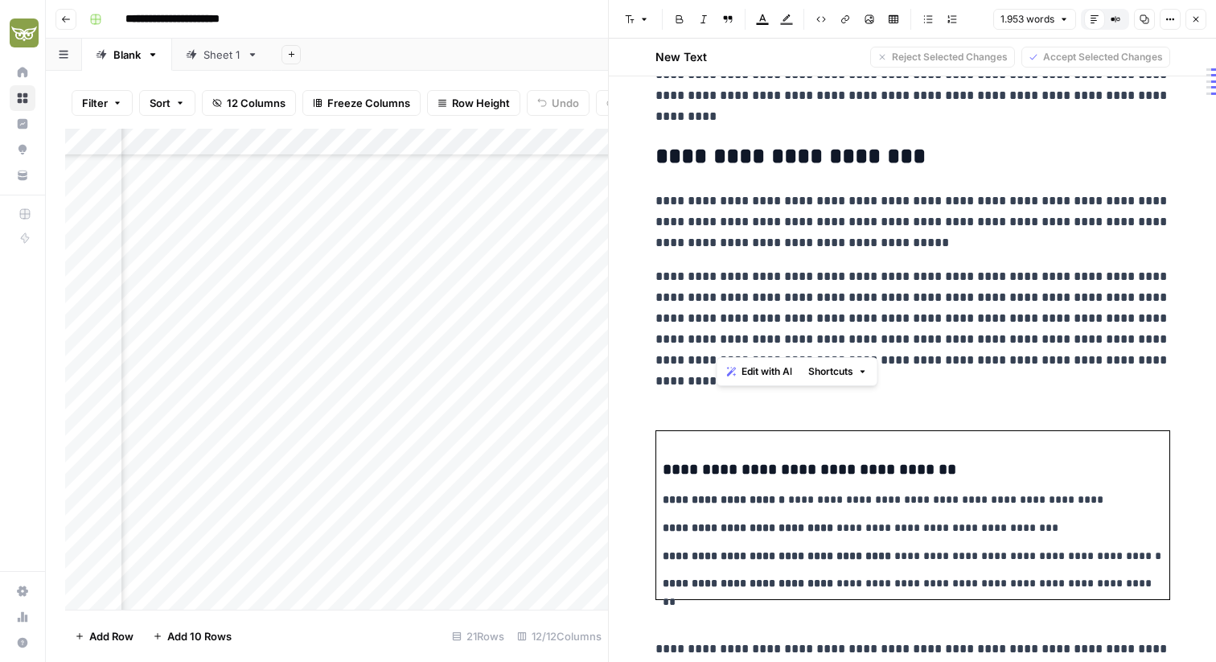
drag, startPoint x: 718, startPoint y: 319, endPoint x: 856, endPoint y: 338, distance: 139.7
click at [856, 338] on p "**********" at bounding box center [913, 328] width 515 height 125
drag, startPoint x: 1162, startPoint y: 341, endPoint x: 714, endPoint y: 320, distance: 448.6
click at [714, 320] on p "**********" at bounding box center [913, 328] width 515 height 125
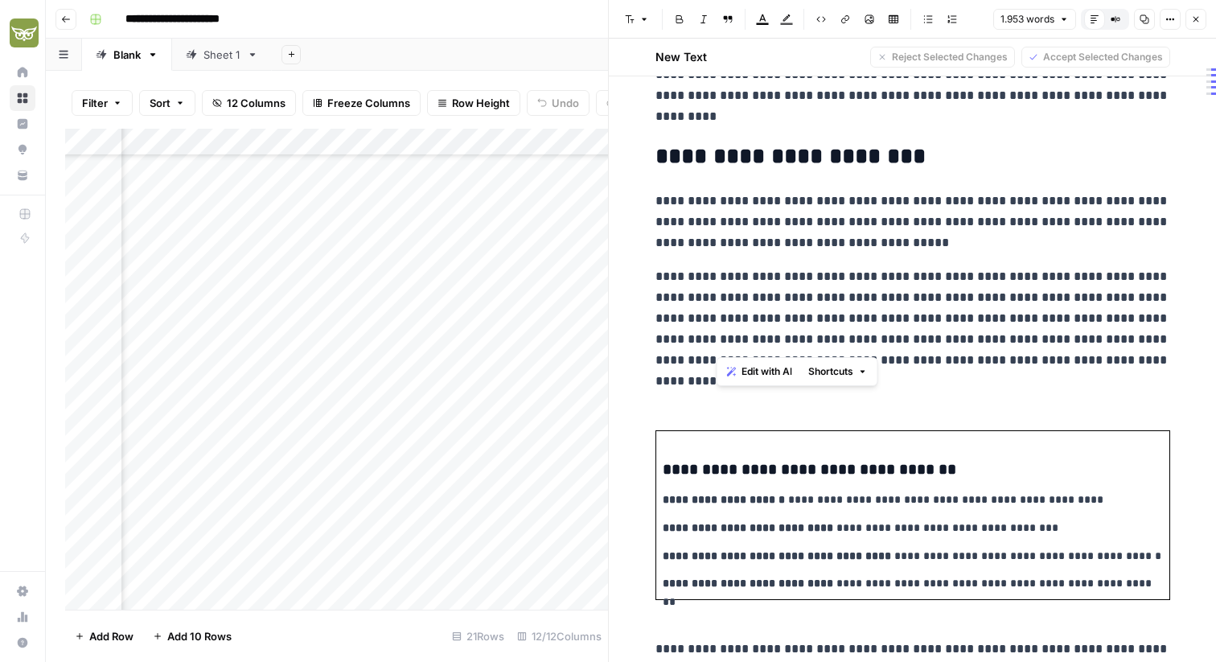
click at [1203, 15] on button "Close" at bounding box center [1196, 19] width 21 height 21
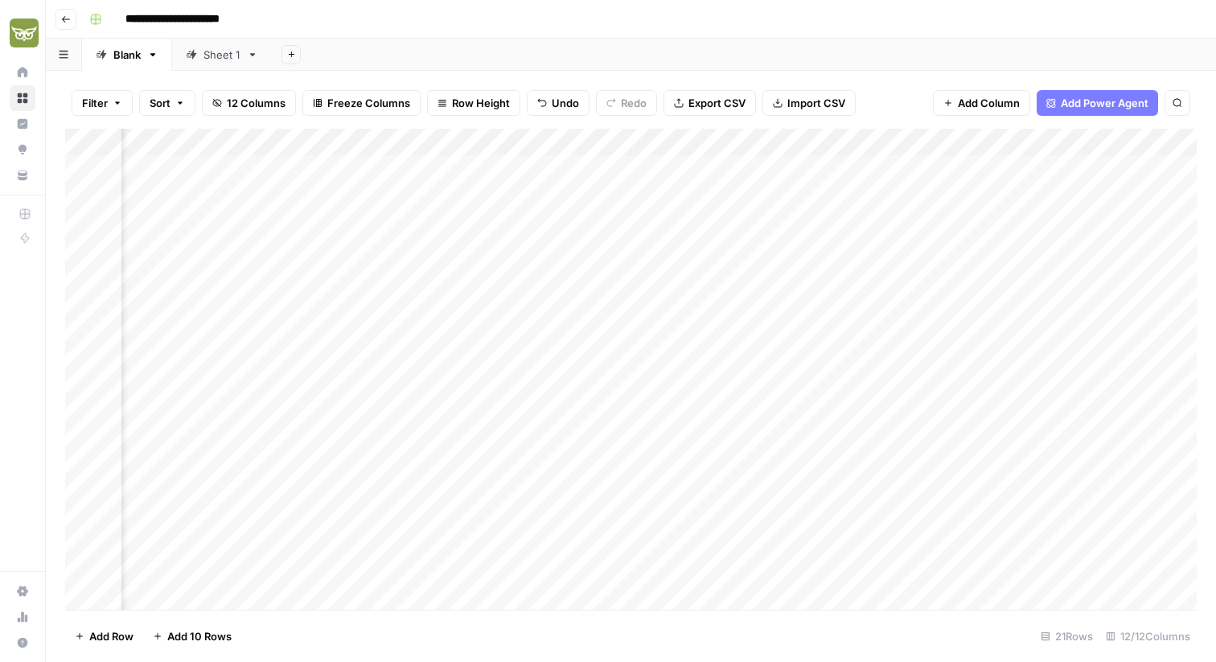
scroll to position [0, 474]
click at [590, 149] on div "Add Column" at bounding box center [631, 369] width 1132 height 481
click at [719, 138] on div "Add Column" at bounding box center [631, 369] width 1132 height 481
click at [649, 279] on div "Add Column" at bounding box center [631, 369] width 1132 height 481
click at [905, 443] on div "Add Column" at bounding box center [631, 369] width 1132 height 481
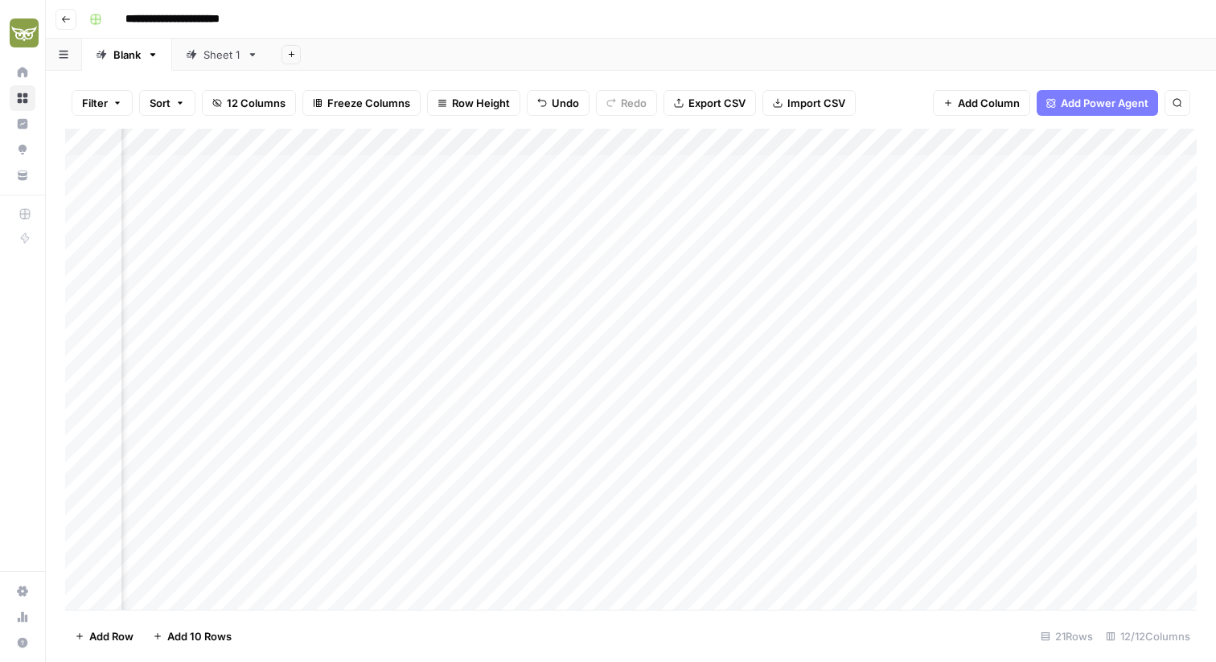
click at [905, 443] on div "Add Column" at bounding box center [631, 369] width 1132 height 481
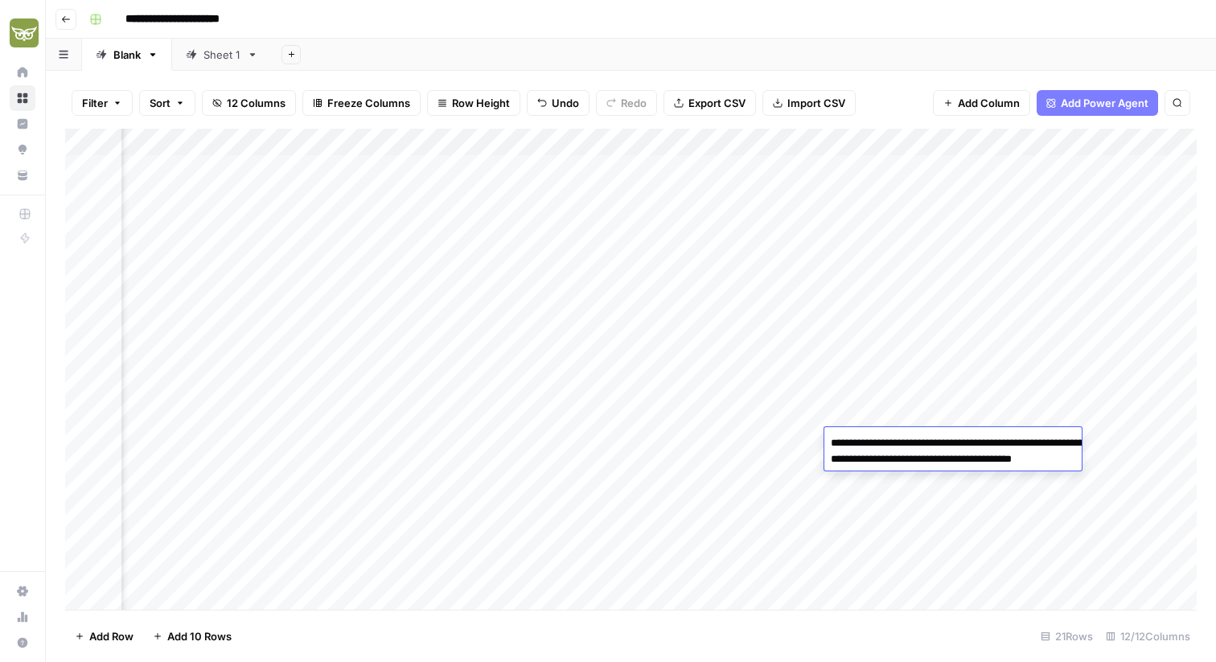
click at [905, 443] on textarea "**********" at bounding box center [986, 475] width 322 height 87
click at [886, 420] on div "Add Column" at bounding box center [631, 369] width 1132 height 481
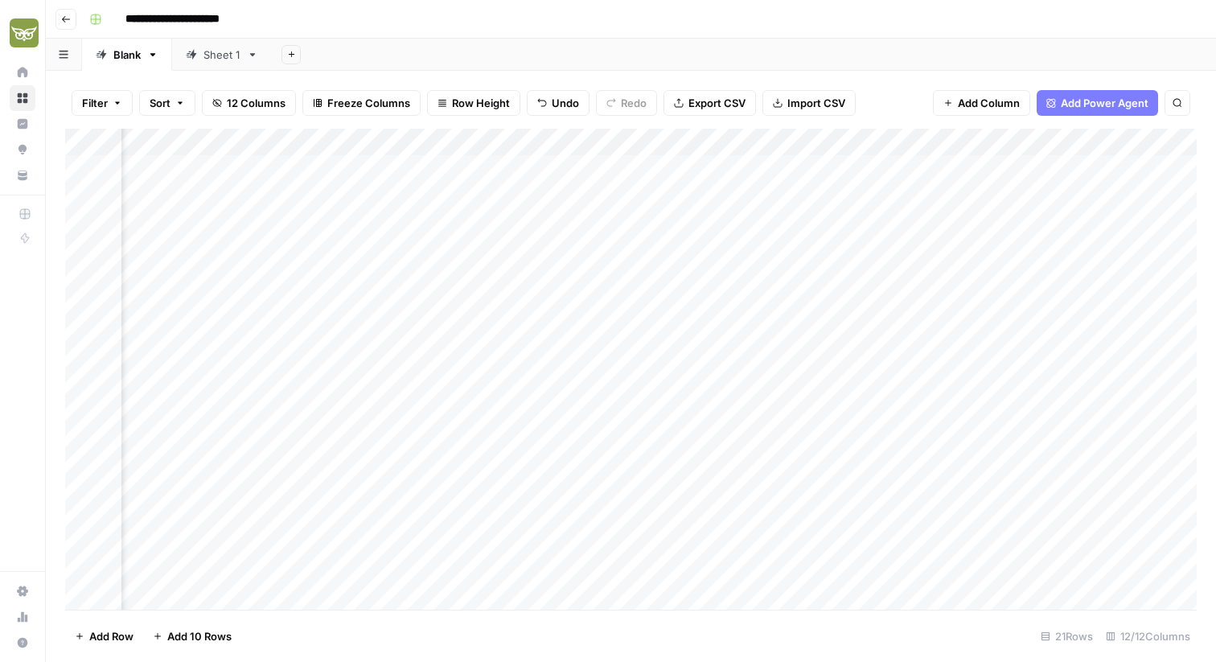
click at [886, 420] on div "Add Column" at bounding box center [631, 369] width 1132 height 481
click at [919, 416] on div "Add Column" at bounding box center [631, 369] width 1132 height 481
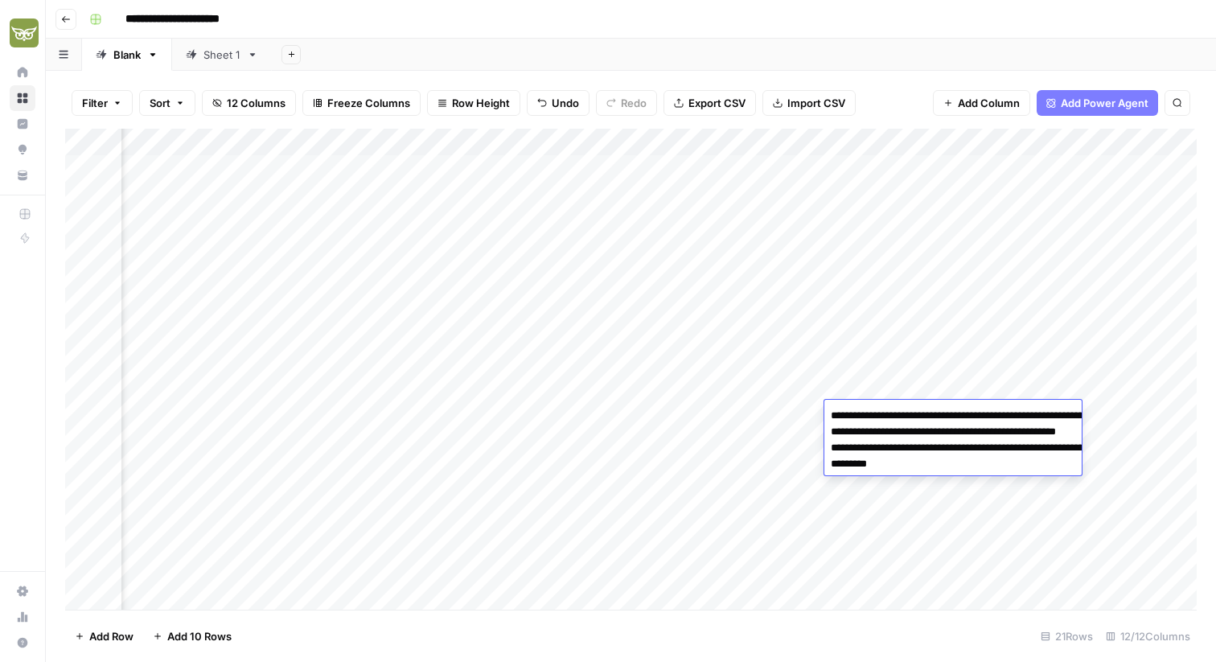
drag, startPoint x: 834, startPoint y: 497, endPoint x: 1134, endPoint y: 504, distance: 300.1
click at [1134, 504] on textarea "**********" at bounding box center [986, 456] width 322 height 103
click at [655, 326] on div "Add Column" at bounding box center [631, 369] width 1132 height 481
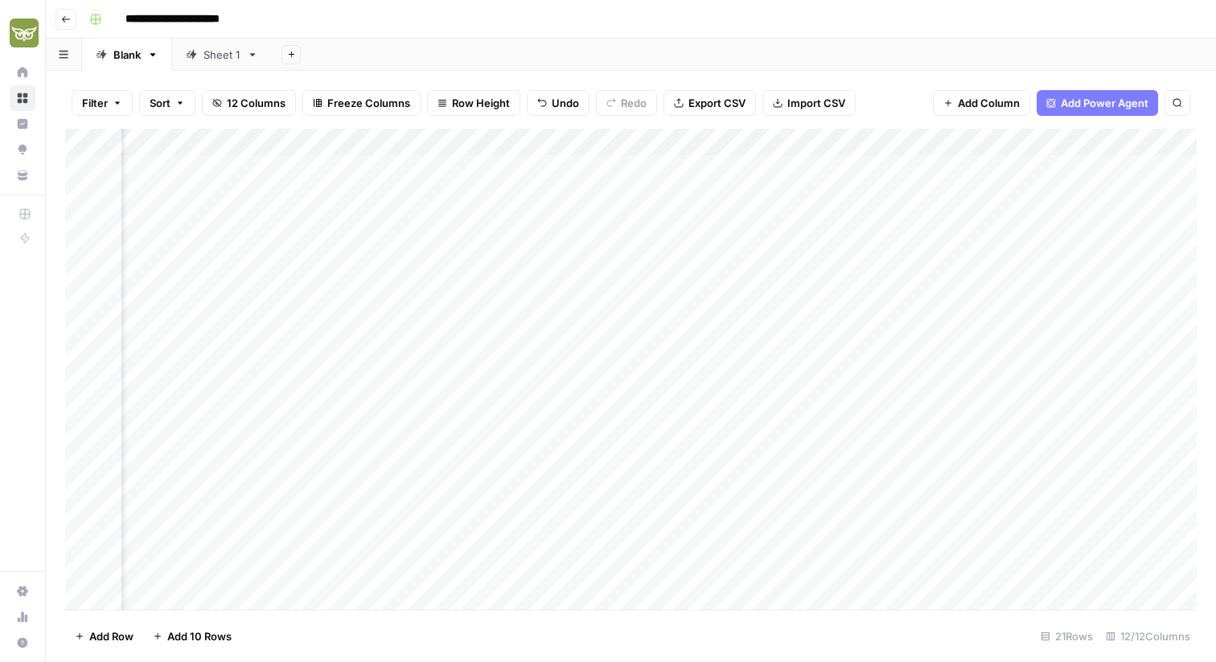
click at [872, 330] on div "Add Column" at bounding box center [631, 369] width 1132 height 481
click at [885, 304] on div "Add Column" at bounding box center [631, 369] width 1132 height 481
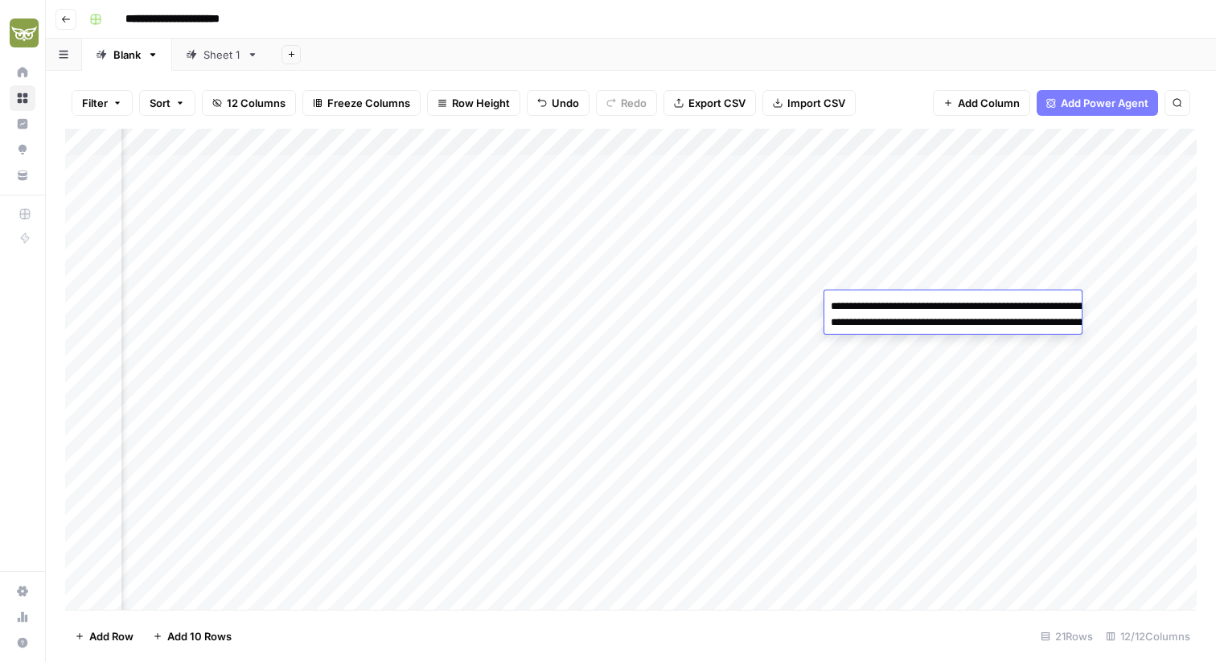
drag, startPoint x: 884, startPoint y: 355, endPoint x: 829, endPoint y: 339, distance: 57.0
click at [829, 339] on textarea "**********" at bounding box center [986, 330] width 322 height 71
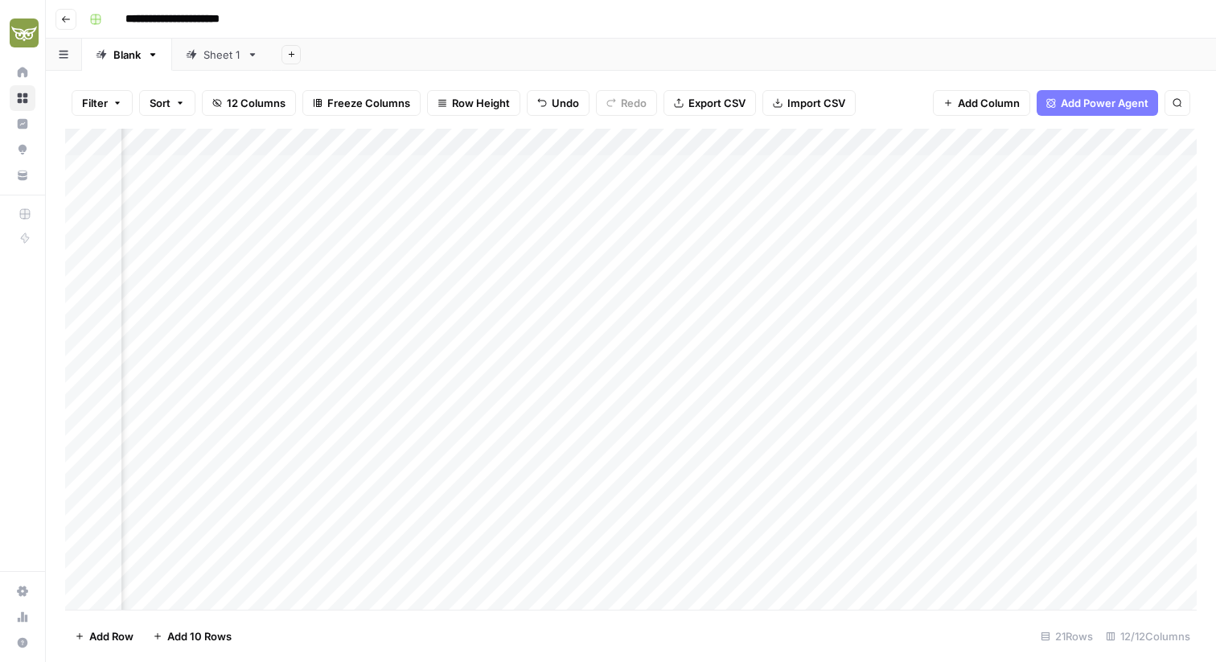
click at [759, 295] on div "Add Column" at bounding box center [631, 369] width 1132 height 481
click at [237, 296] on div "Add Column" at bounding box center [631, 369] width 1132 height 481
click at [786, 324] on div "Add Column" at bounding box center [631, 369] width 1132 height 481
click at [543, 311] on div "Add Column" at bounding box center [631, 369] width 1132 height 481
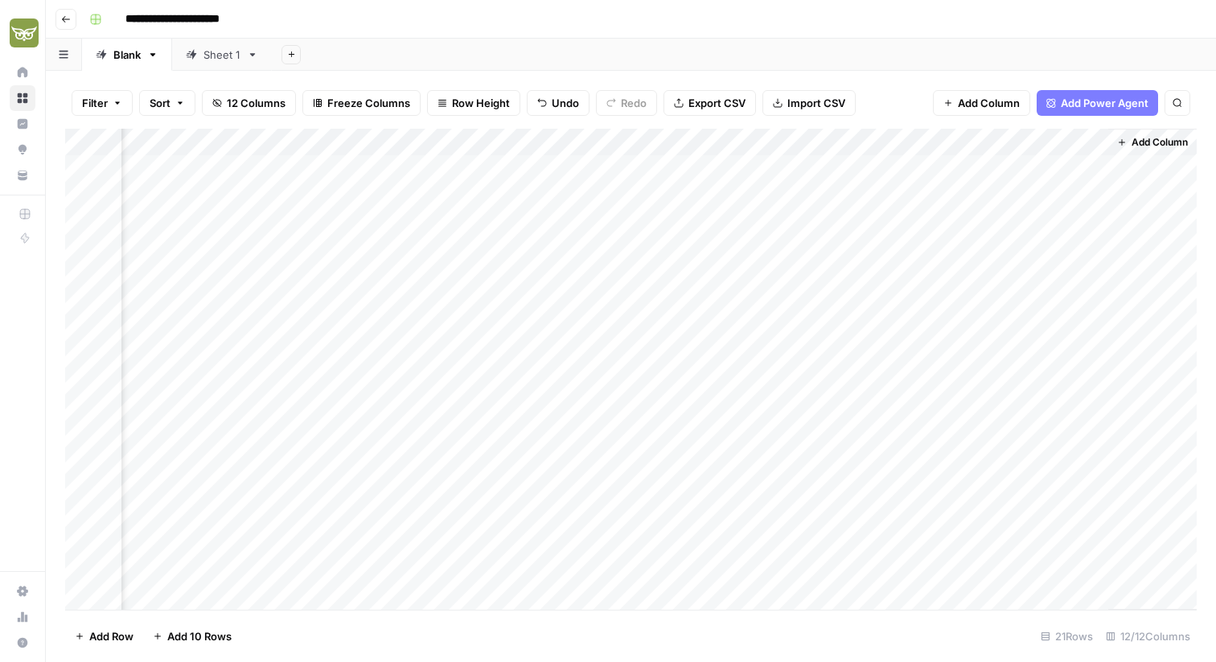
click at [1054, 303] on div "Add Column" at bounding box center [631, 369] width 1132 height 481
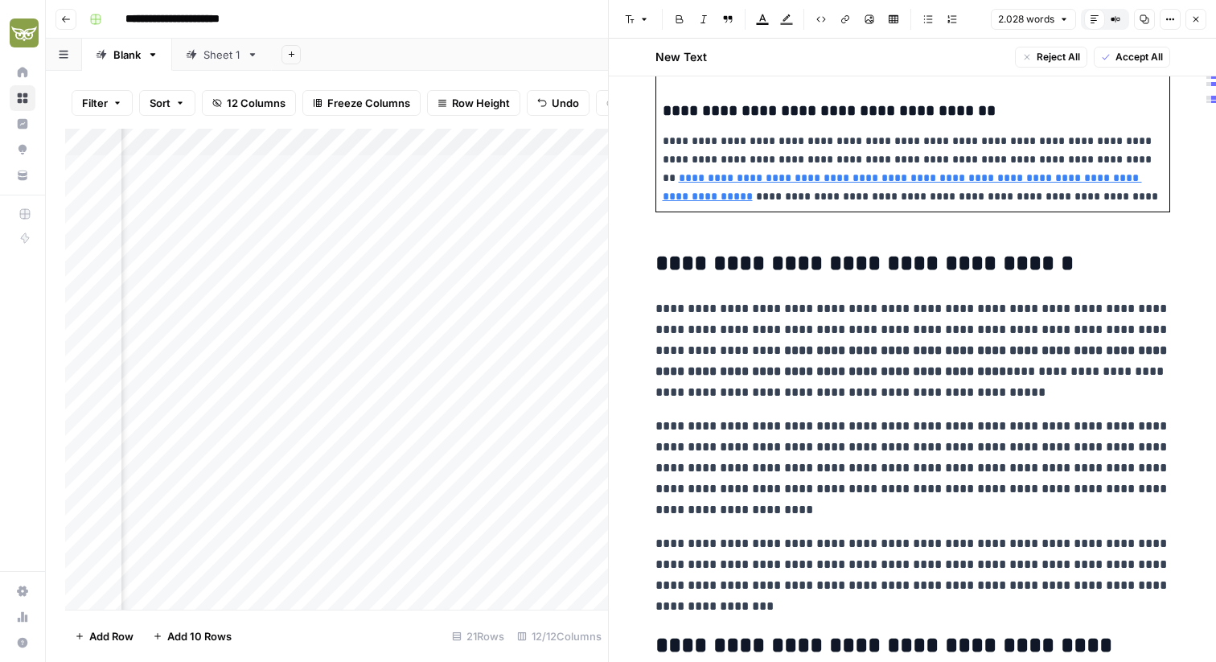
scroll to position [7639, 0]
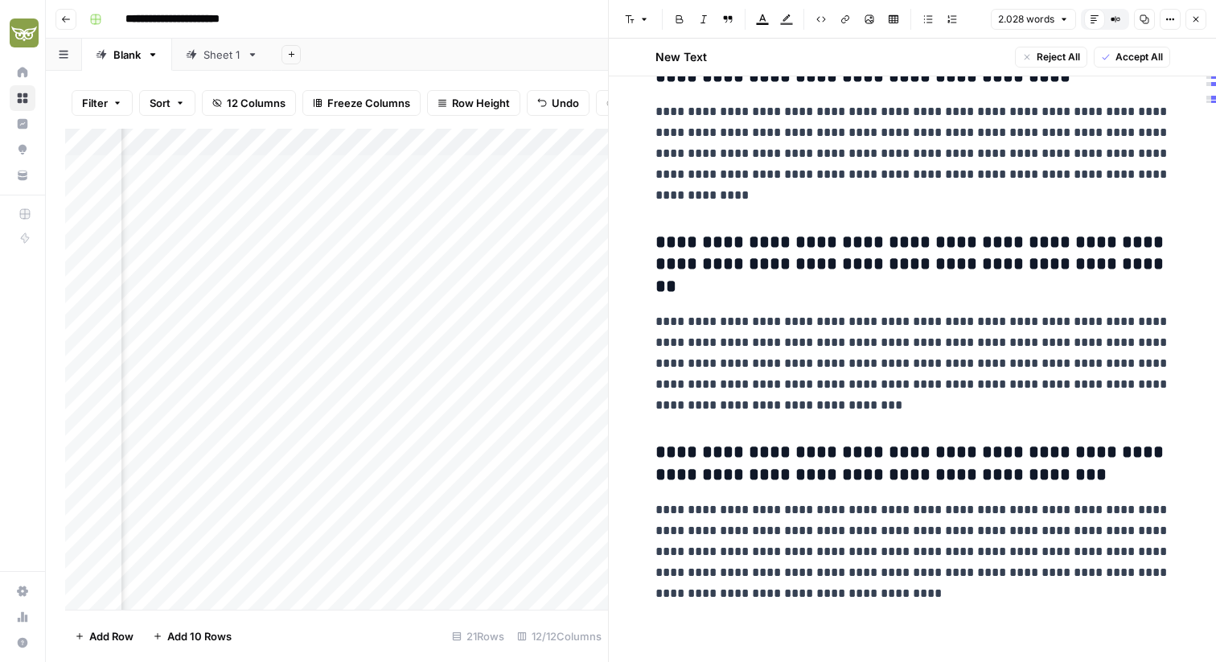
click at [1193, 13] on button "Close" at bounding box center [1196, 19] width 21 height 21
